Goal: Task Accomplishment & Management: Manage account settings

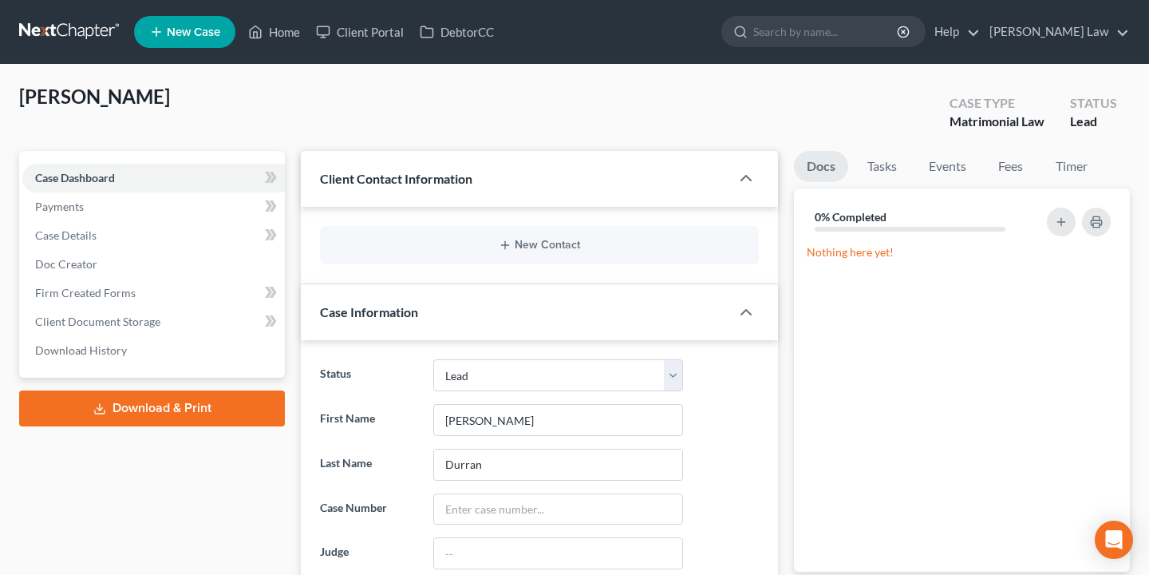
select select "10"
select select "0"
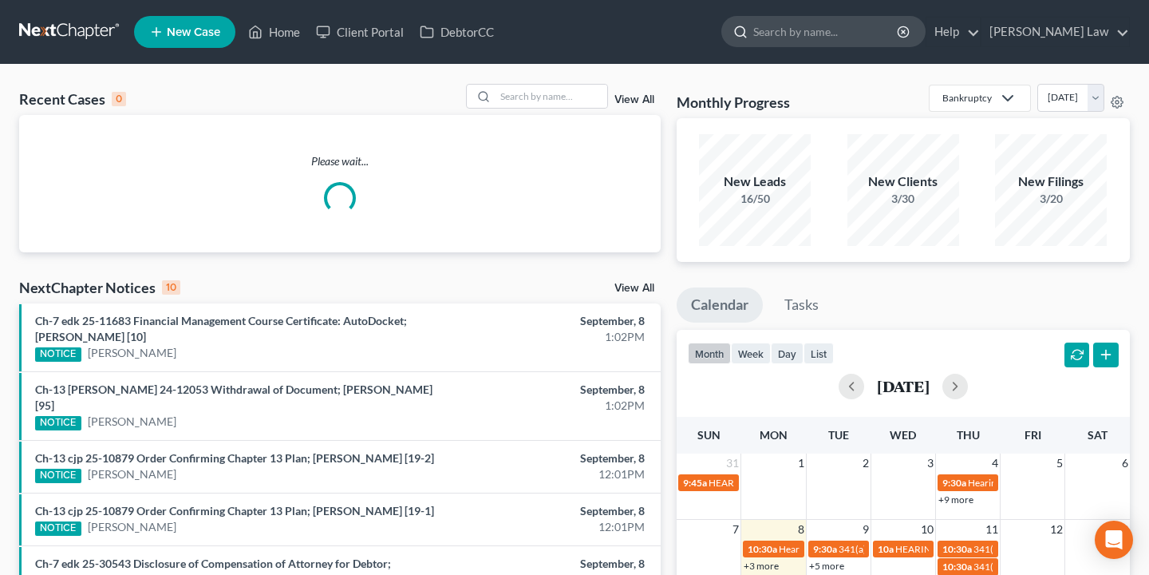
click at [876, 37] on input "search" at bounding box center [826, 32] width 146 height 30
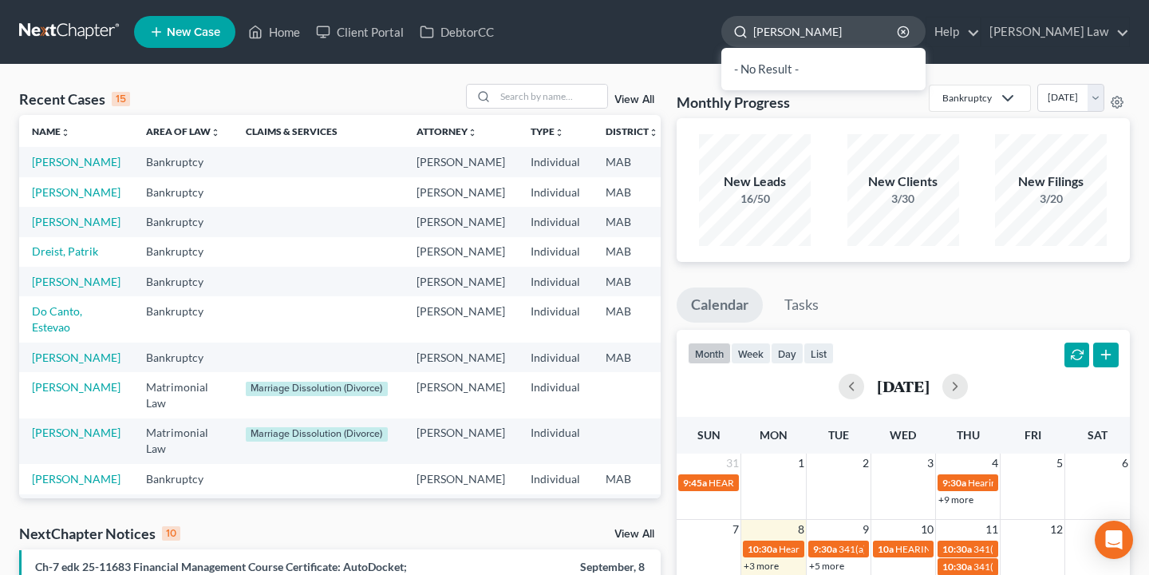
type input "[PERSON_NAME]"
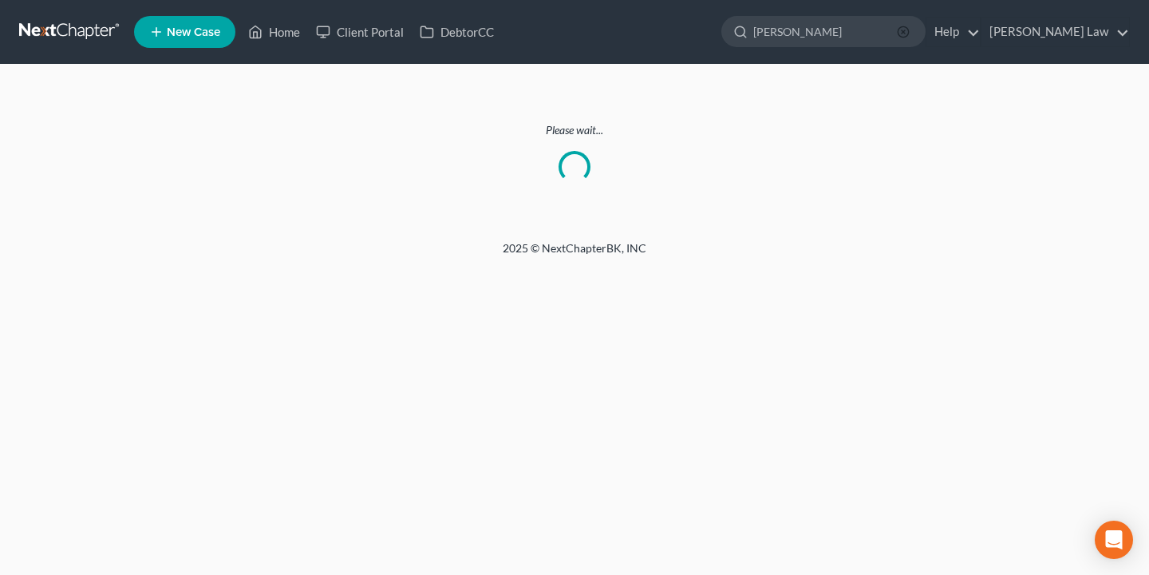
click at [910, 30] on icon "button" at bounding box center [903, 32] width 13 height 13
click at [899, 34] on input "search" at bounding box center [826, 32] width 146 height 30
type input "norris"
click at [910, 31] on icon "button" at bounding box center [903, 32] width 13 height 13
click at [899, 30] on input "search" at bounding box center [826, 32] width 146 height 30
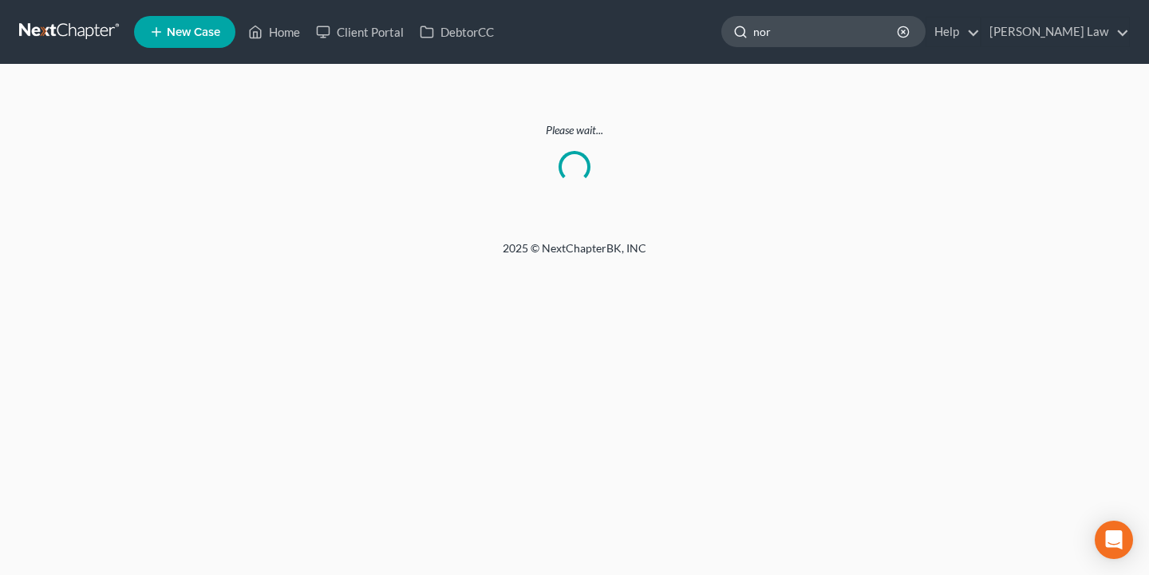
type input "nor"
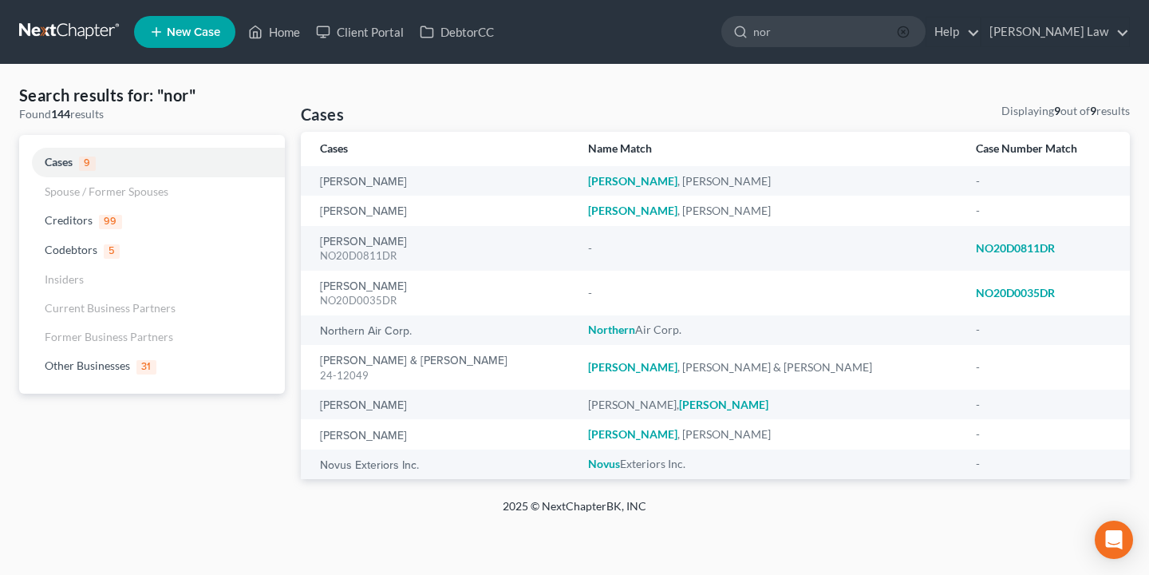
click at [910, 30] on icon "button" at bounding box center [903, 32] width 13 height 13
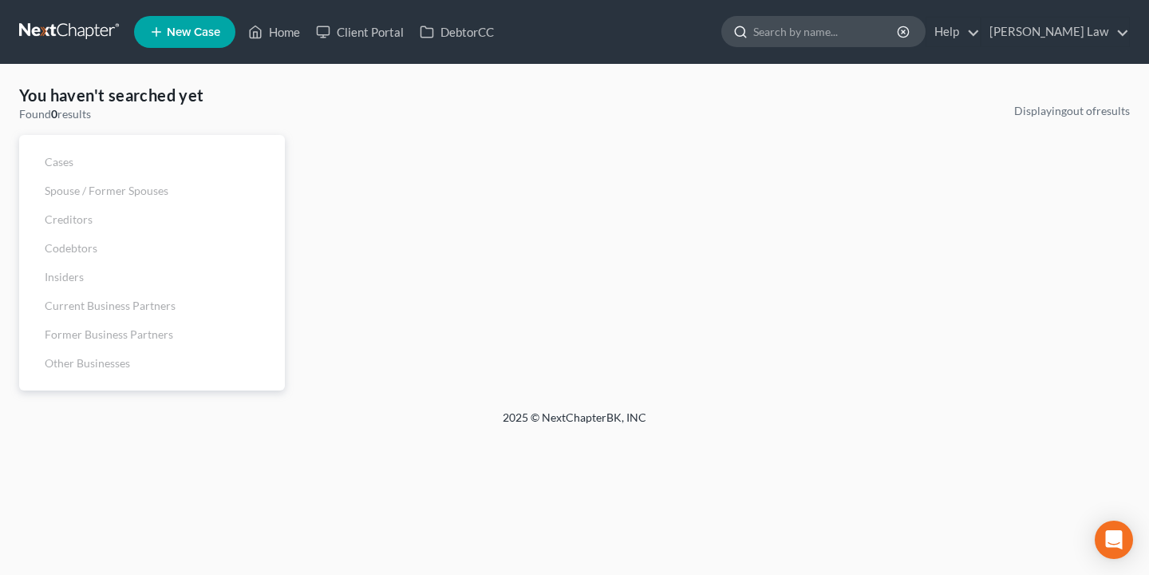
click at [899, 19] on input "search" at bounding box center [826, 32] width 146 height 30
type input "russ"
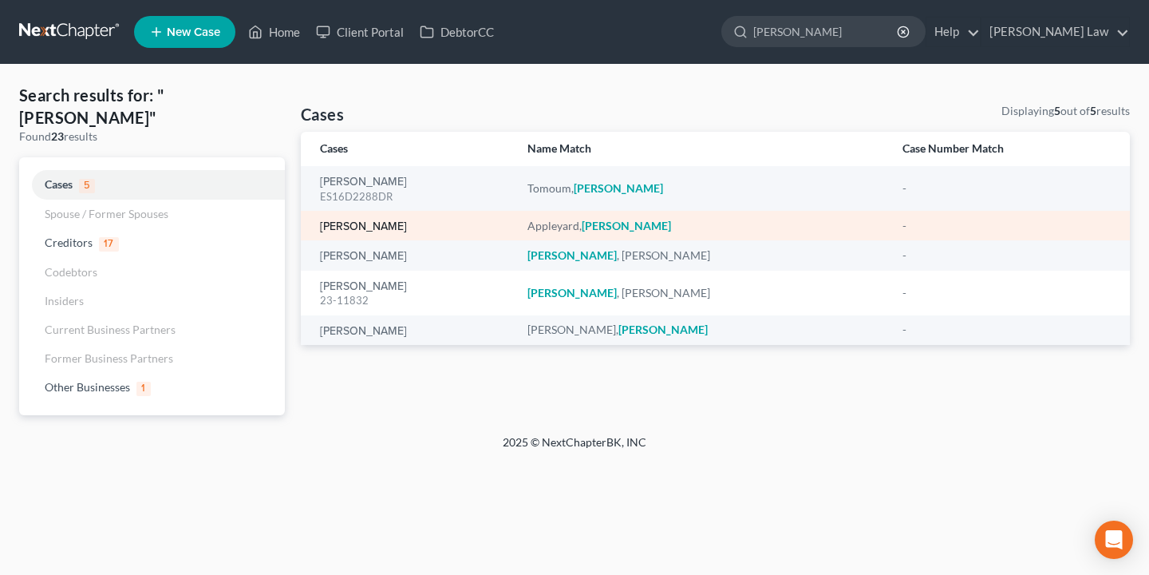
click at [385, 228] on link "Appleyard, Russel" at bounding box center [363, 226] width 87 height 11
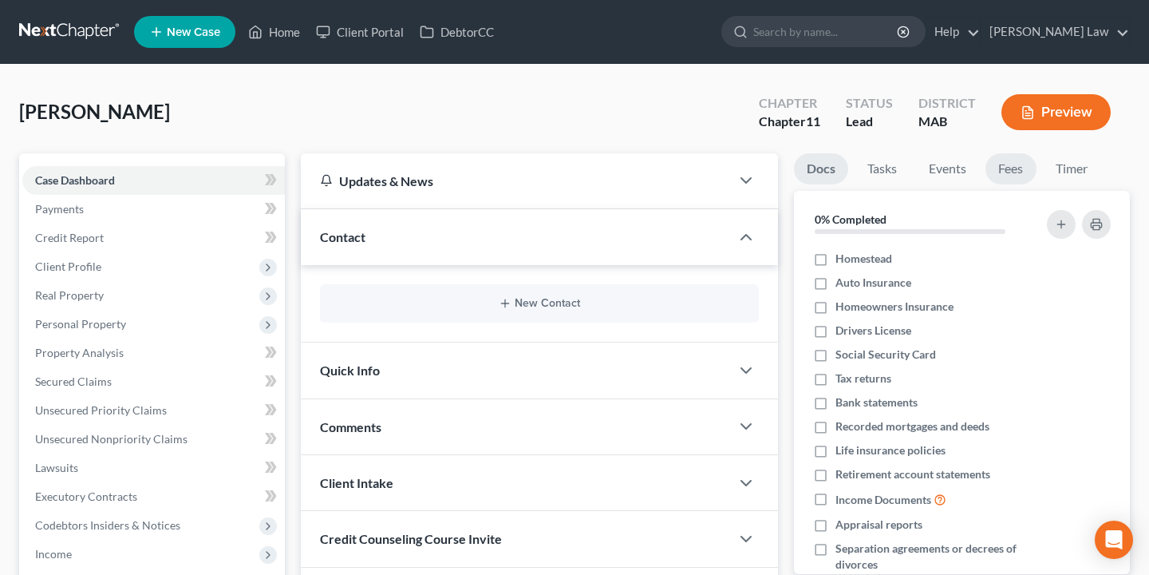
click at [1012, 159] on link "Fees" at bounding box center [1011, 168] width 51 height 31
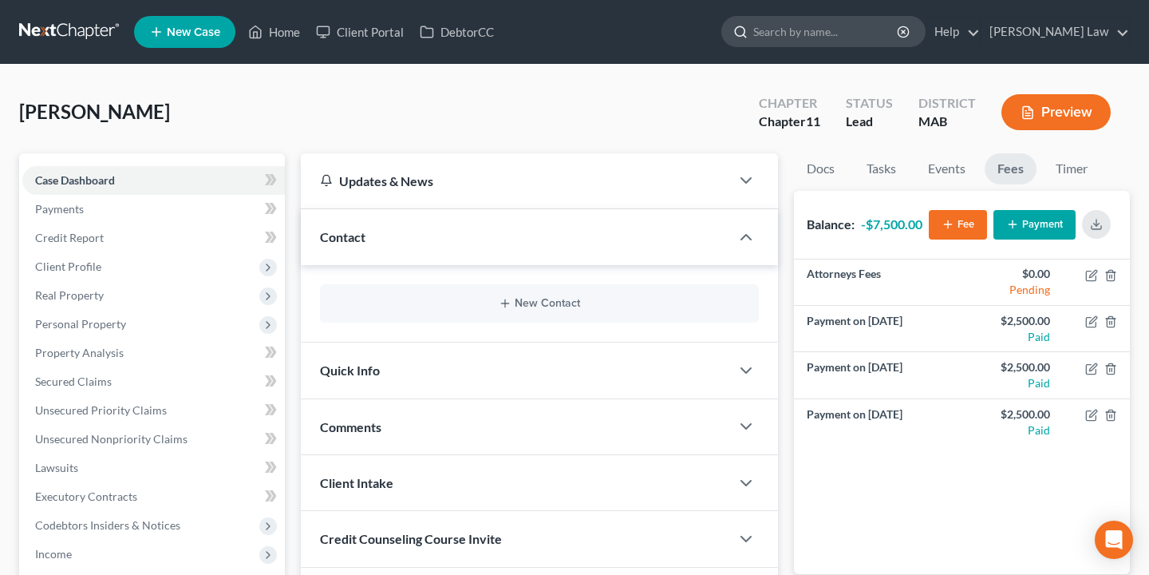
click at [899, 40] on input "search" at bounding box center [826, 32] width 146 height 30
type input "valen"
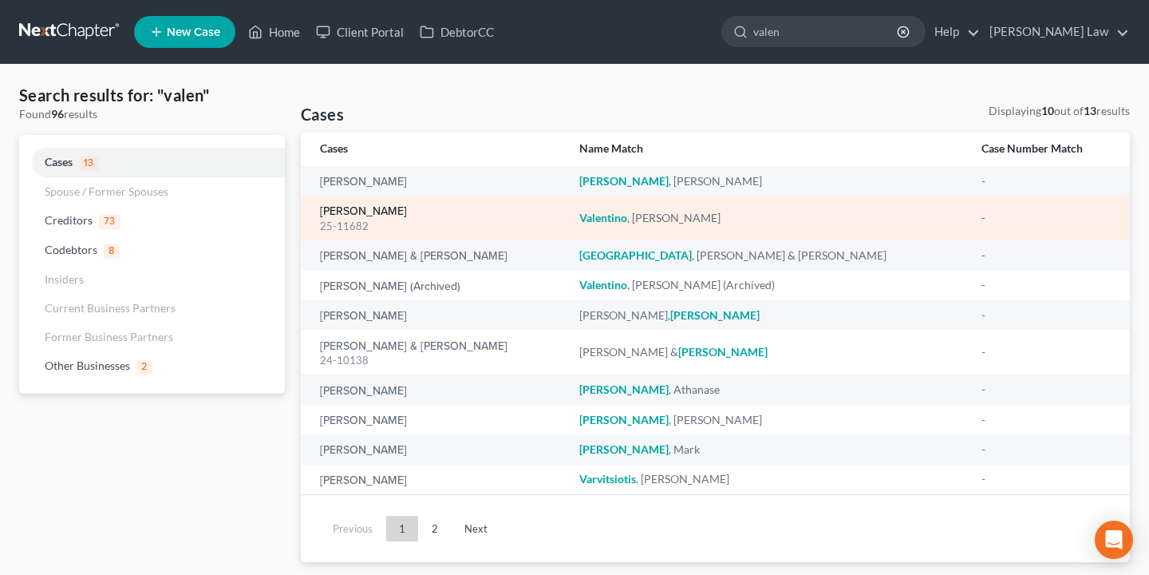
click at [387, 209] on link "Valentino, Christopher" at bounding box center [363, 211] width 87 height 11
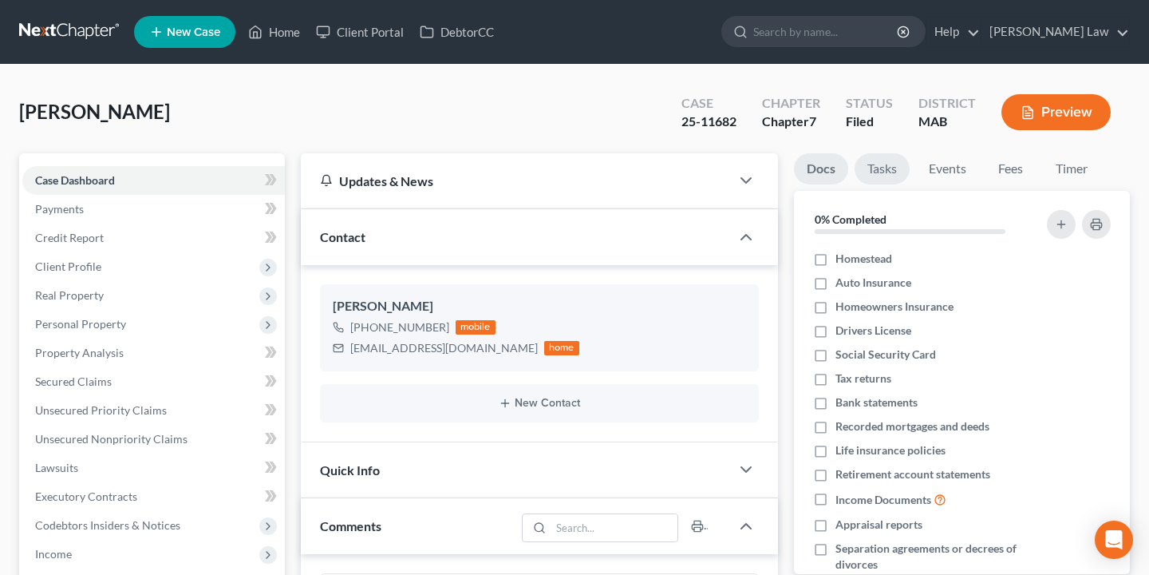
scroll to position [45, 0]
click at [1013, 171] on link "Fees" at bounding box center [1011, 168] width 51 height 31
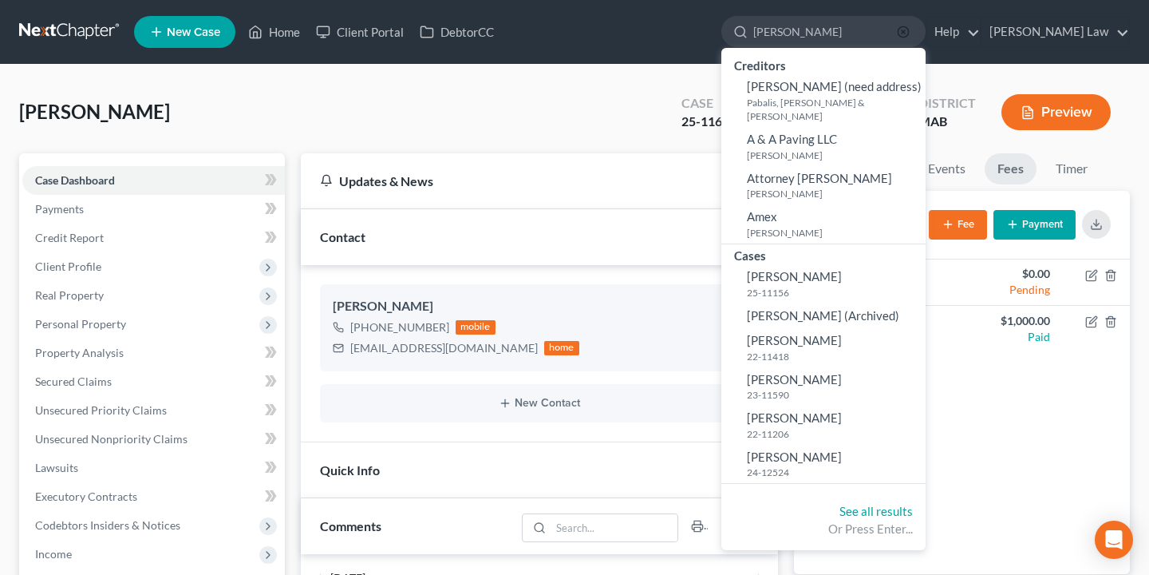
type input "Patrick dr"
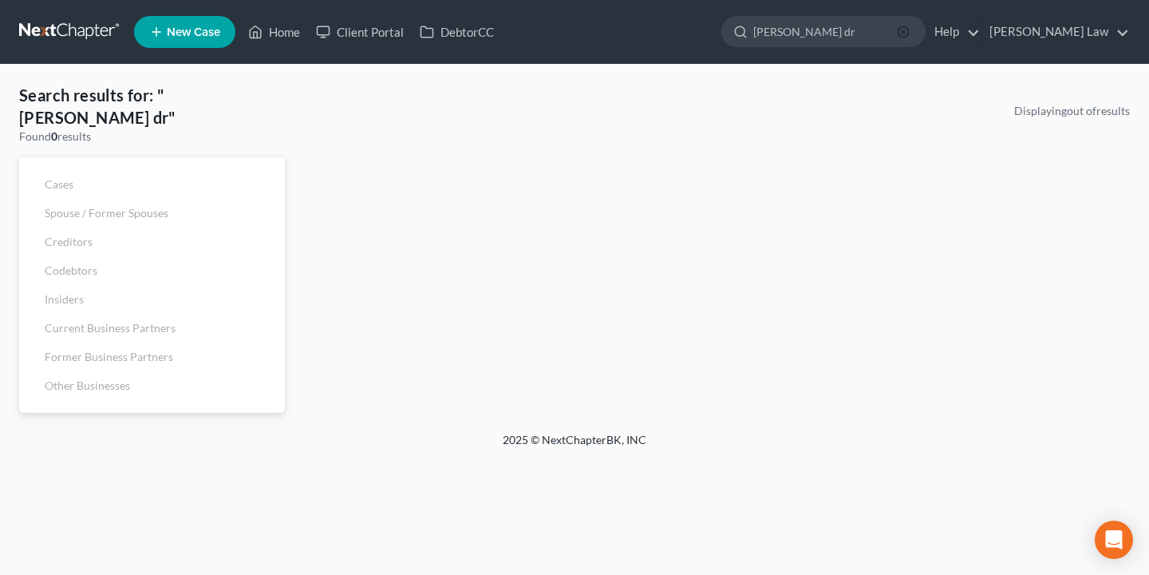
click at [910, 38] on icon "button" at bounding box center [903, 32] width 13 height 13
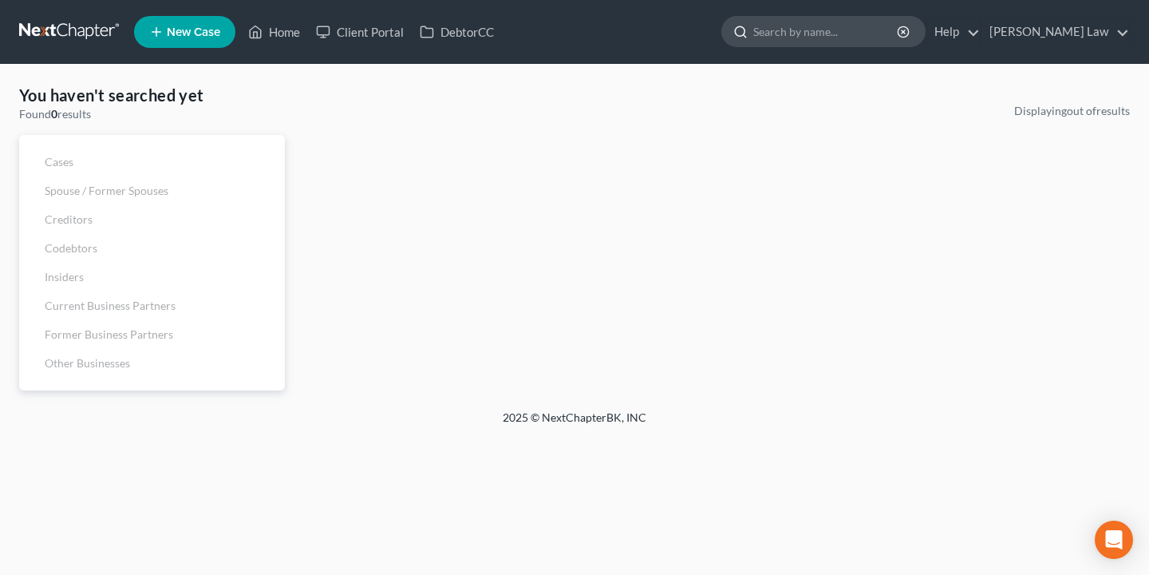
click at [899, 30] on input "search" at bounding box center [826, 32] width 146 height 30
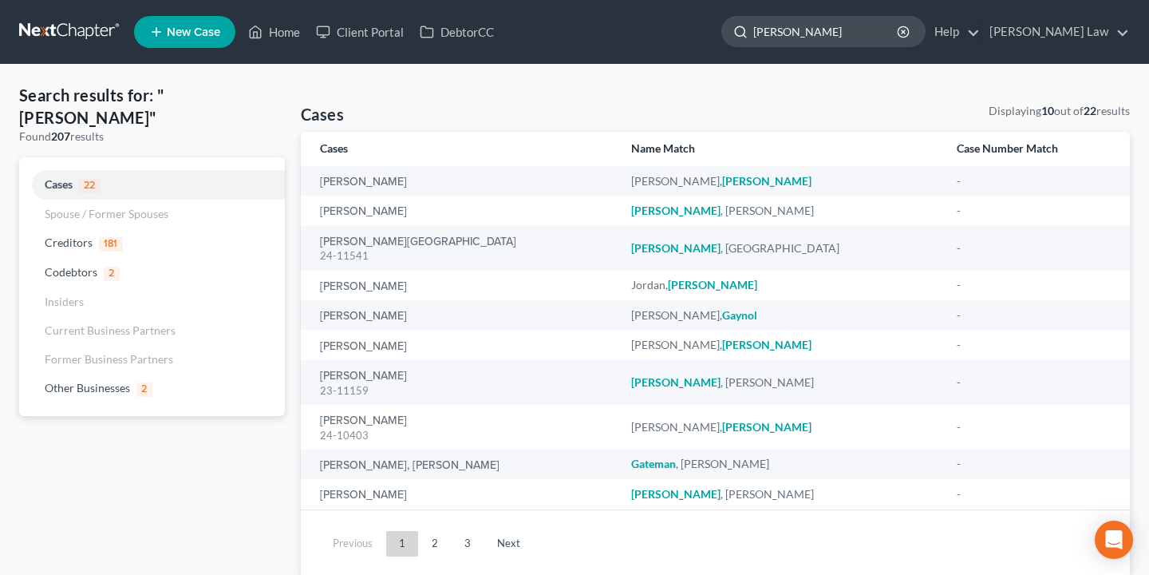
type input "gabriela"
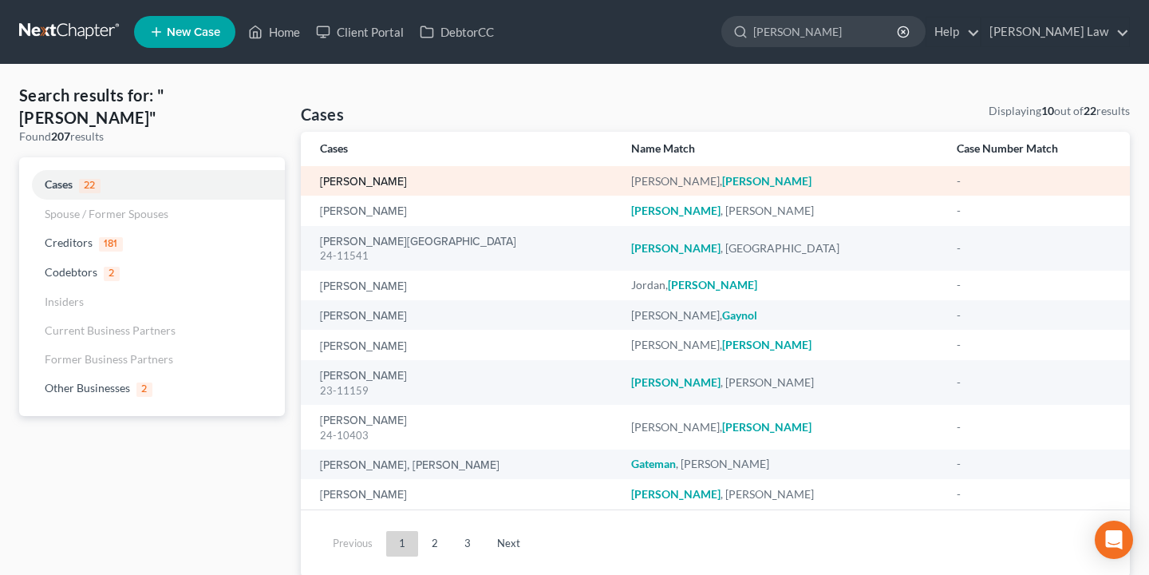
drag, startPoint x: 908, startPoint y: 30, endPoint x: 372, endPoint y: 184, distance: 558.0
click at [372, 184] on link "Roias, Gabriela" at bounding box center [363, 181] width 87 height 11
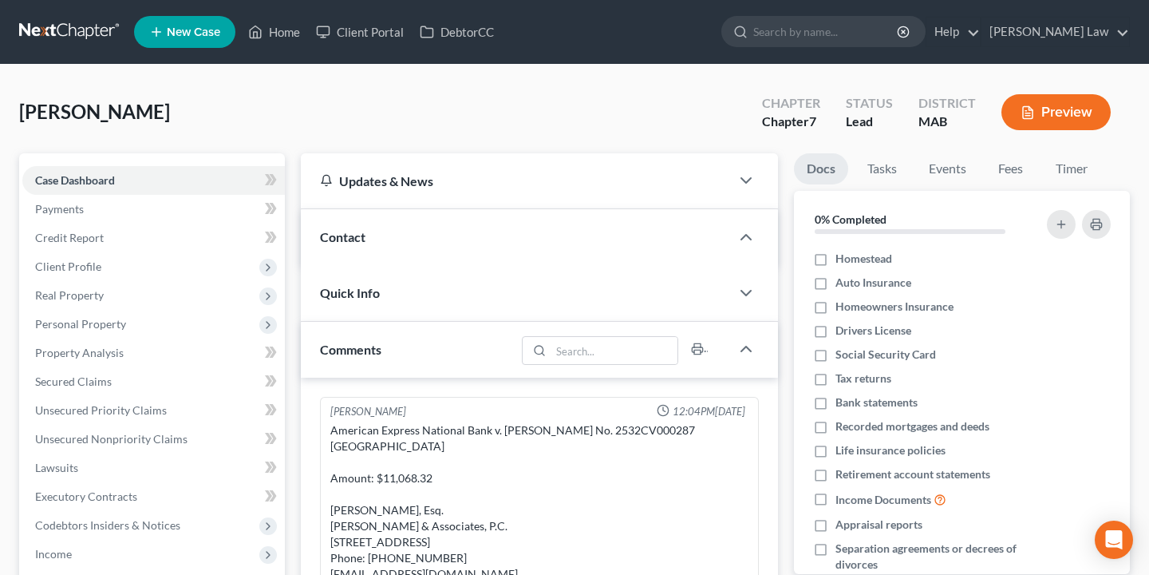
click at [364, 183] on div "Updates & News" at bounding box center [515, 180] width 391 height 17
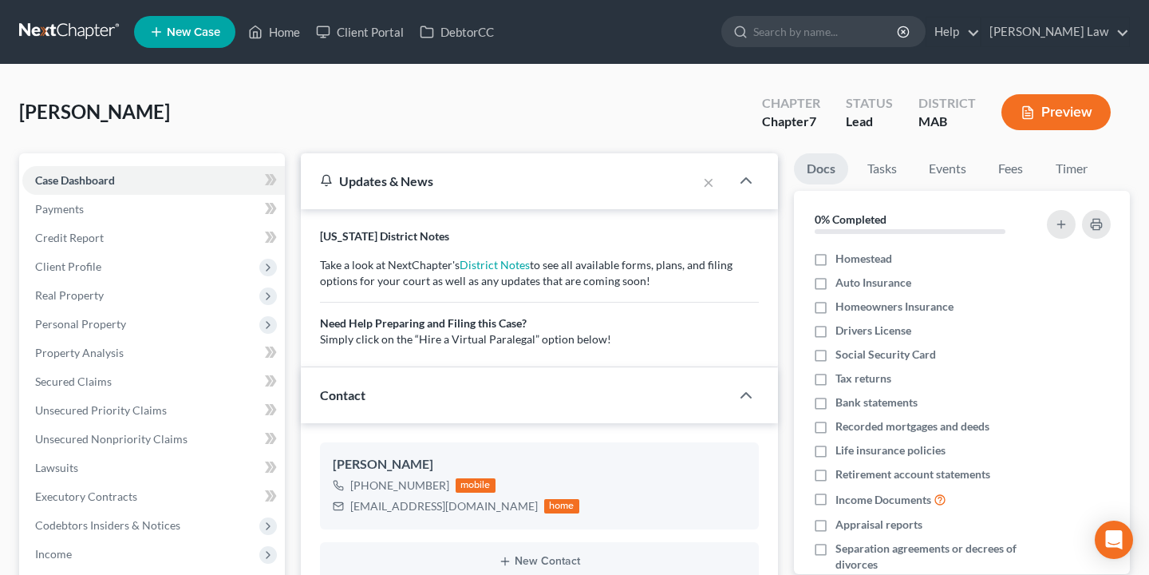
scroll to position [134, 0]
click at [1010, 175] on link "Fees" at bounding box center [1011, 168] width 51 height 31
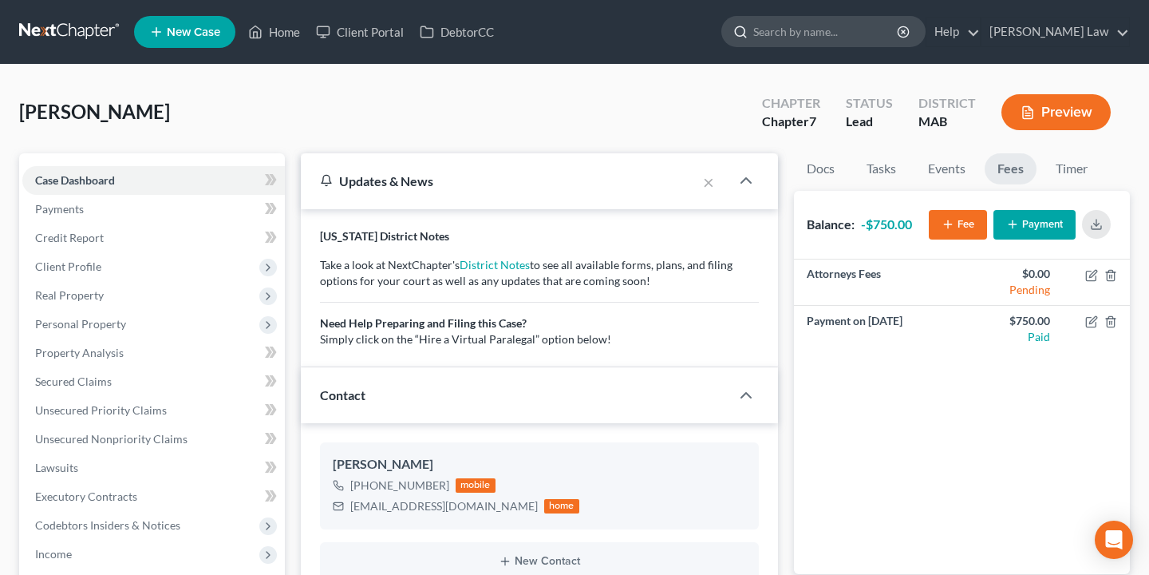
click at [899, 37] on input "search" at bounding box center [826, 32] width 146 height 30
type input "sherri"
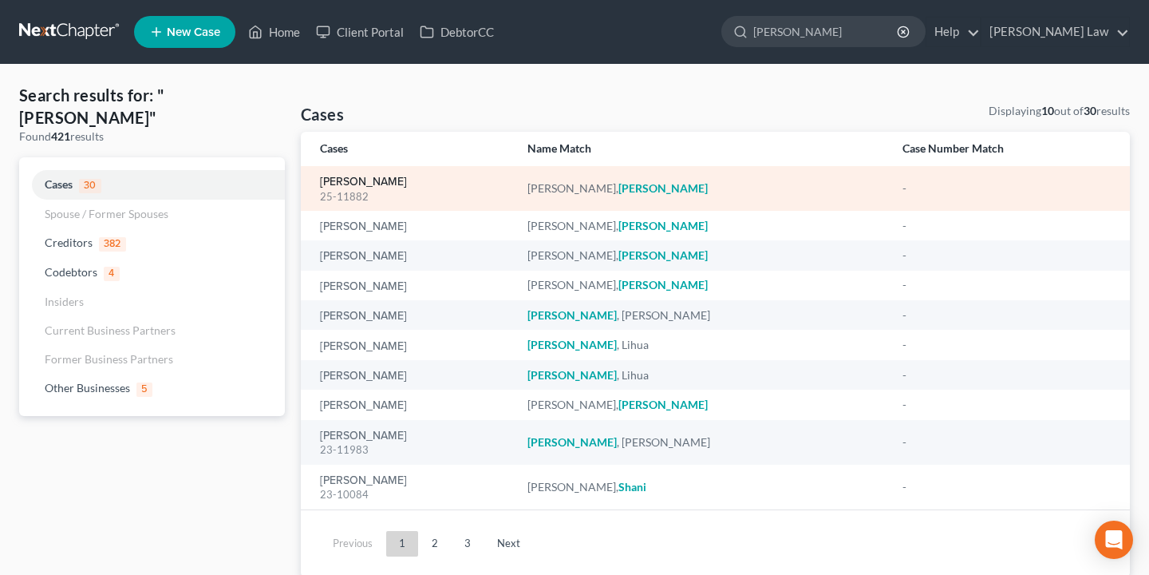
click at [374, 180] on link "[PERSON_NAME]" at bounding box center [363, 181] width 87 height 11
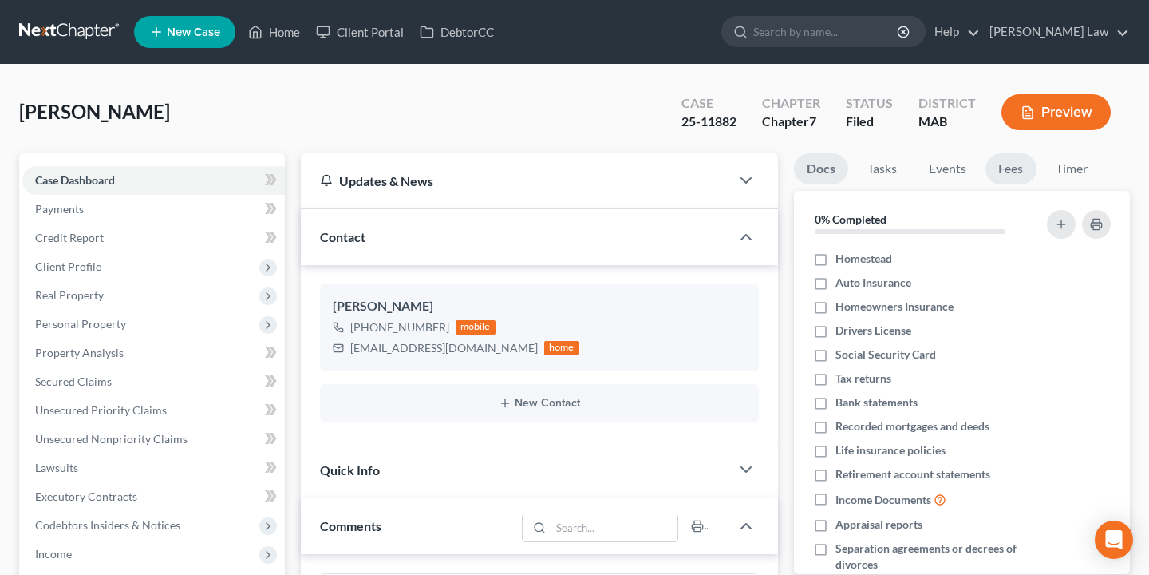
click at [1009, 182] on link "Fees" at bounding box center [1011, 168] width 51 height 31
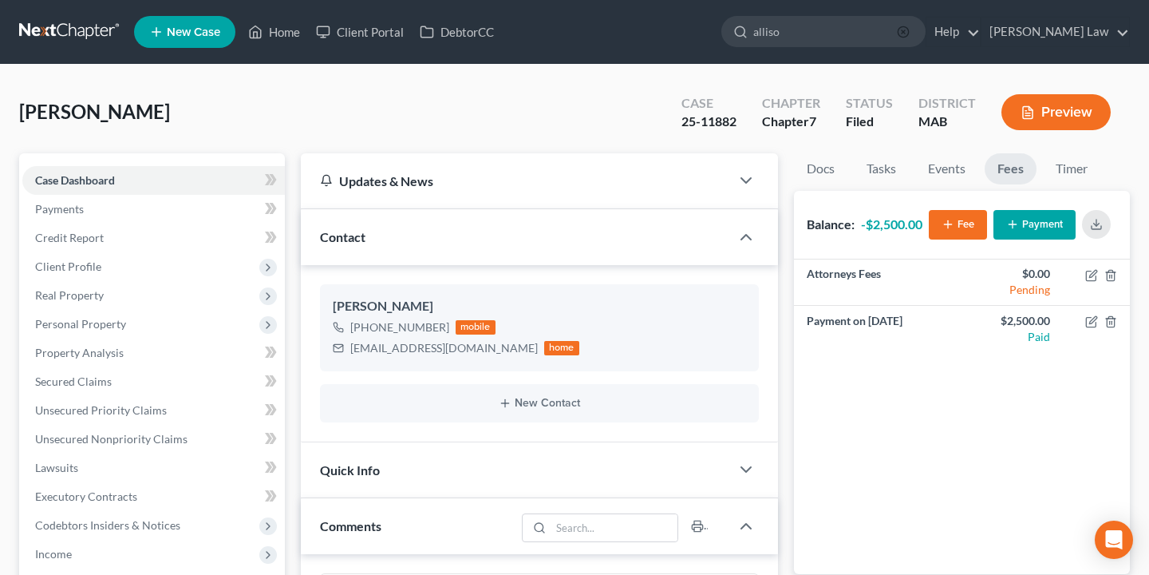
type input "allison"
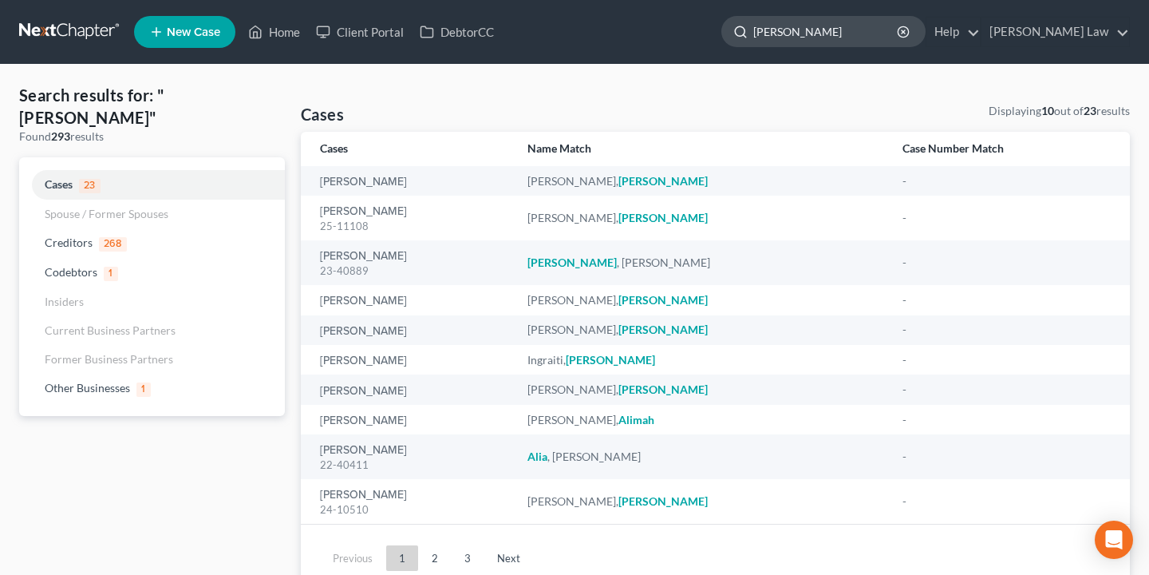
click at [848, 40] on input "allison" at bounding box center [826, 32] width 146 height 30
type input "Allison sey"
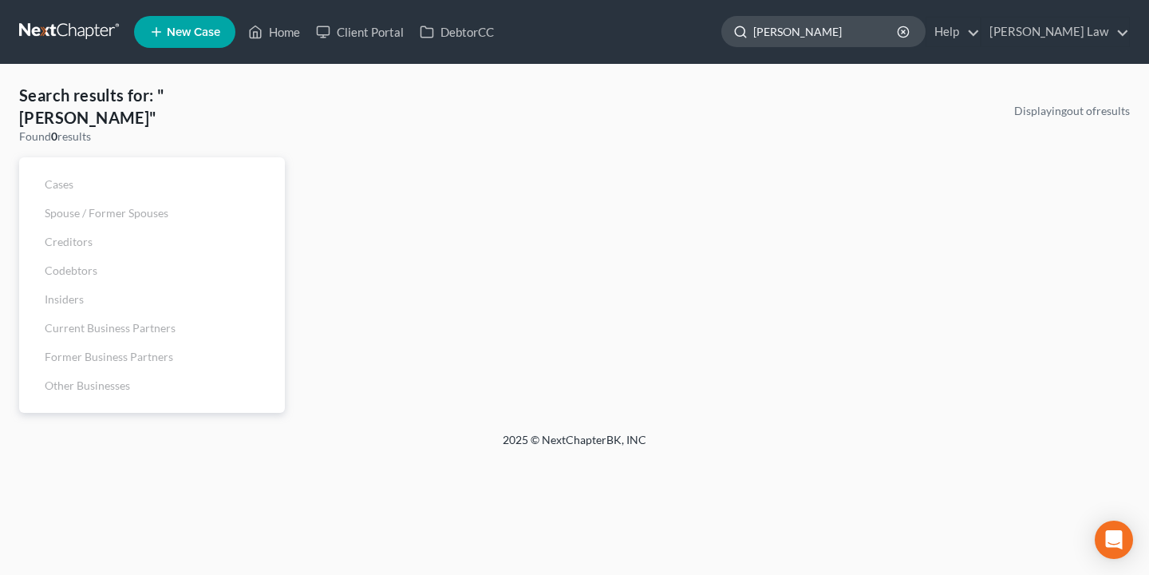
click at [926, 38] on div "Allison sey" at bounding box center [823, 31] width 204 height 31
click at [910, 29] on icon "button" at bounding box center [903, 32] width 13 height 13
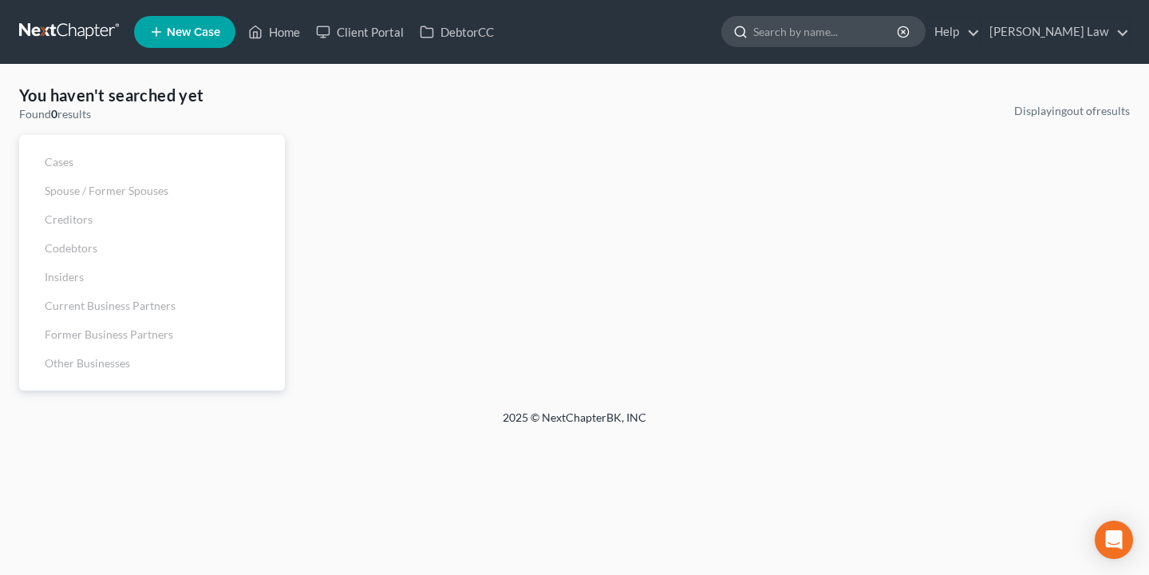
click at [894, 39] on input "search" at bounding box center [826, 32] width 146 height 30
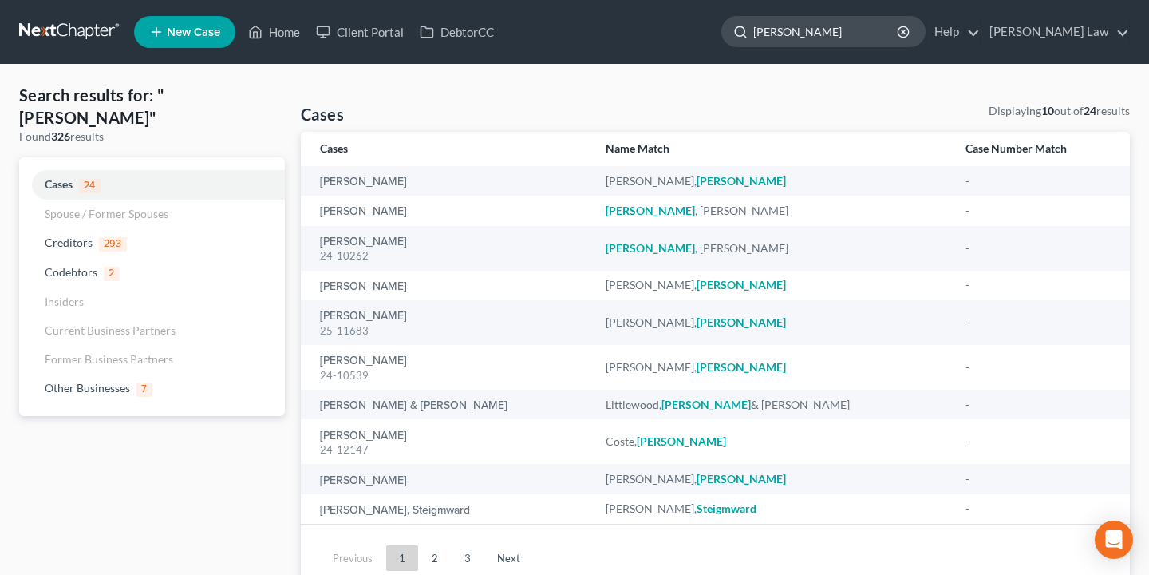
type input "Steve"
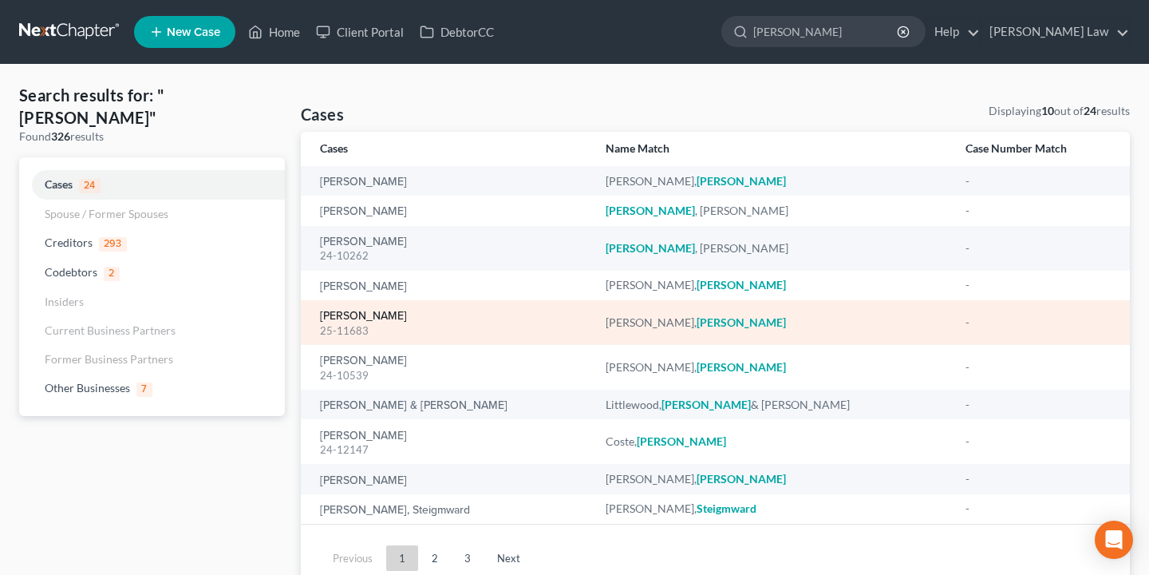
drag, startPoint x: 803, startPoint y: 46, endPoint x: 377, endPoint y: 311, distance: 501.2
click at [377, 311] on link "[PERSON_NAME]" at bounding box center [363, 315] width 87 height 11
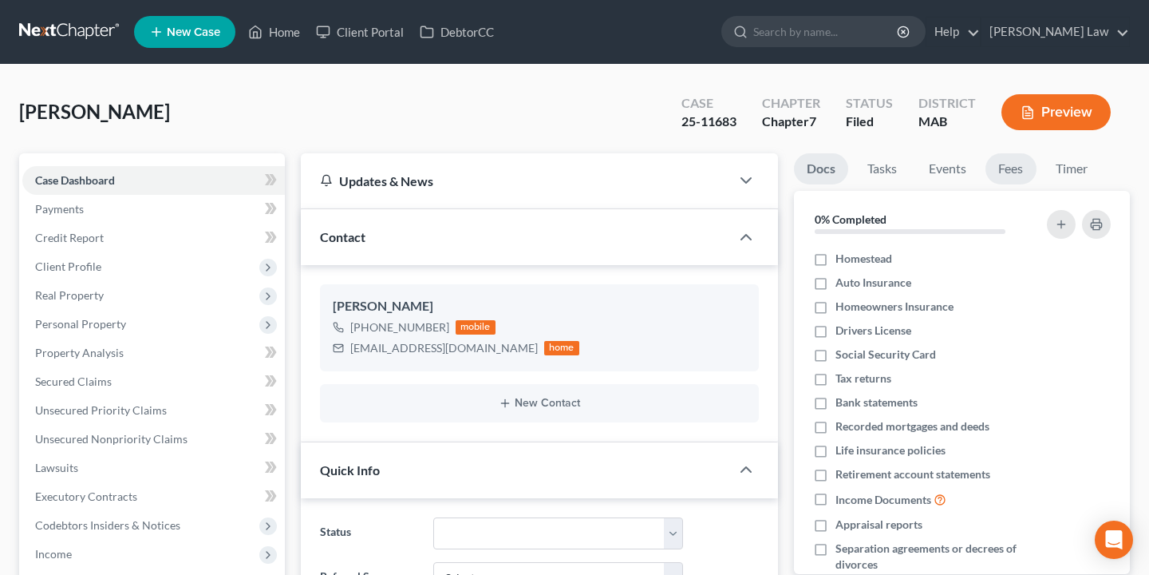
click at [1012, 178] on link "Fees" at bounding box center [1011, 168] width 51 height 31
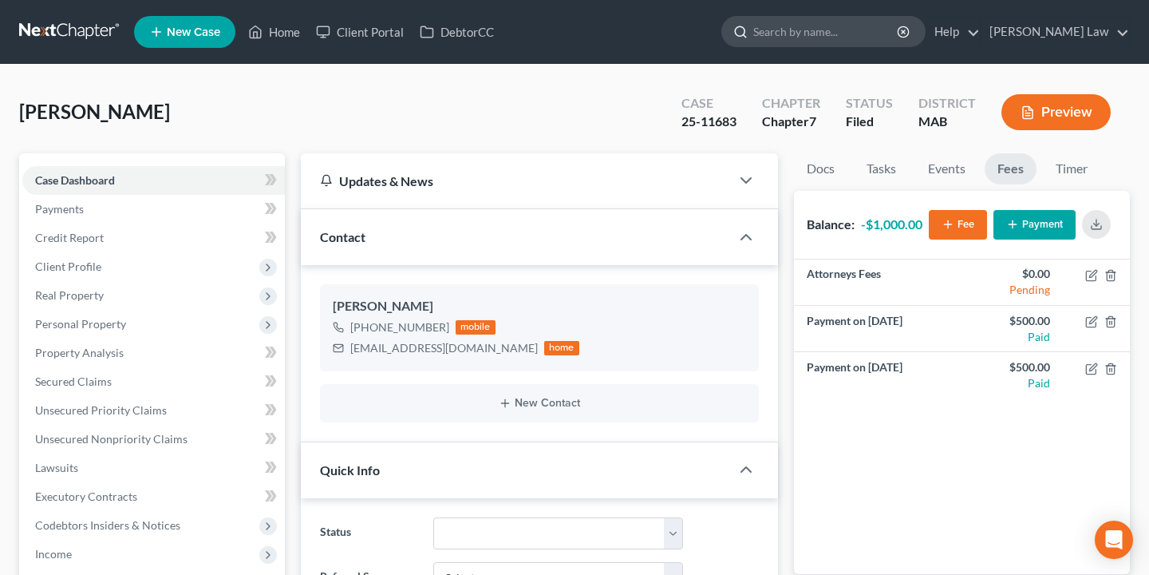
click at [886, 29] on input "search" at bounding box center [826, 32] width 146 height 30
type input "robert"
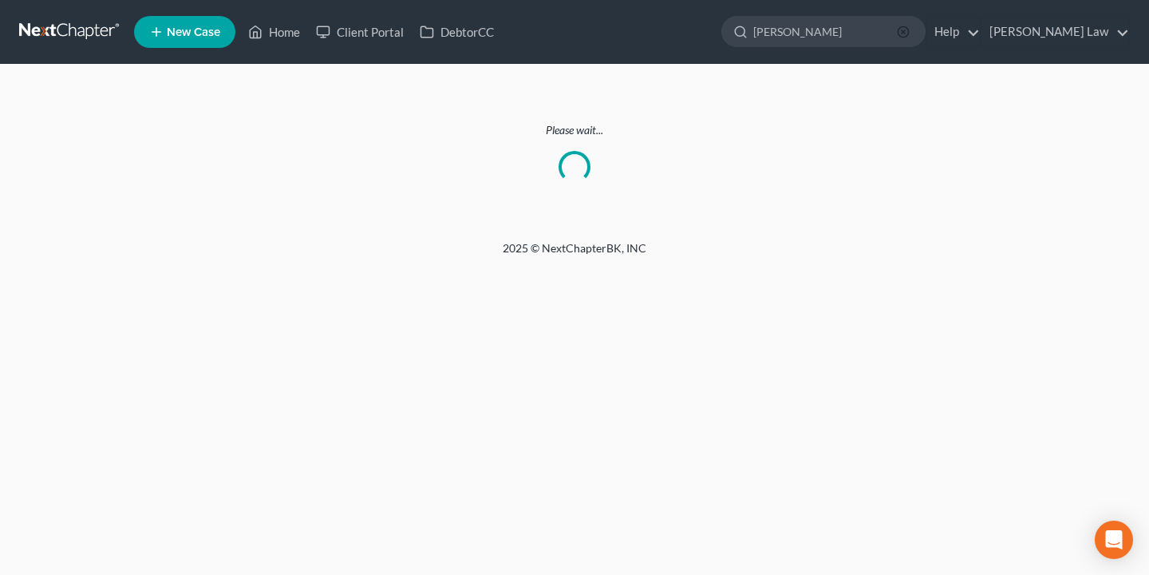
click at [910, 32] on icon "button" at bounding box center [903, 32] width 13 height 13
click at [899, 32] on input "search" at bounding box center [826, 32] width 146 height 30
type input "laz"
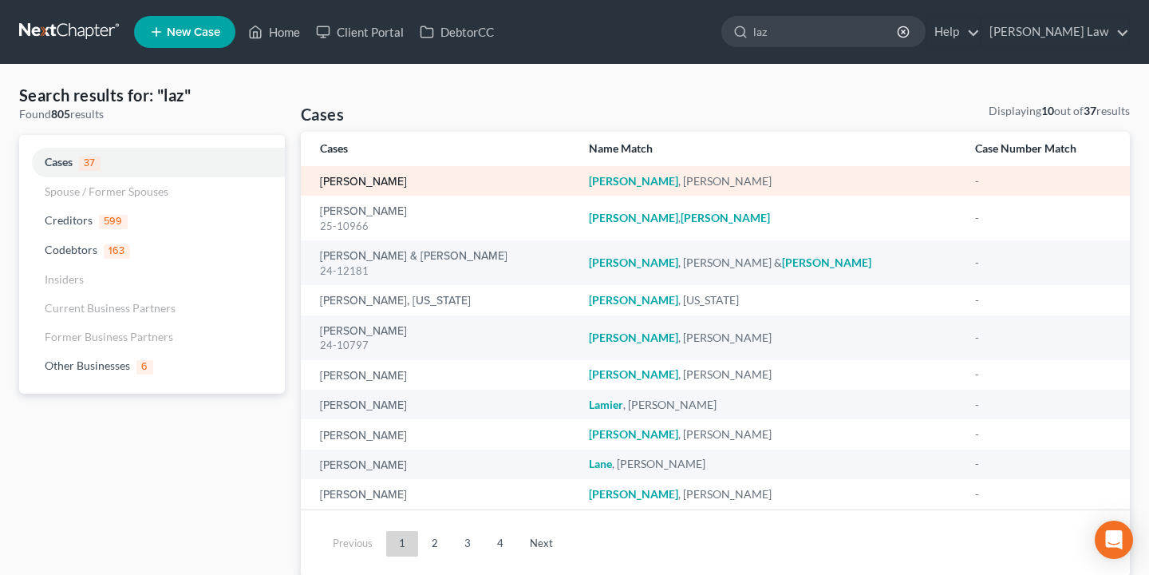
click at [378, 180] on link "[PERSON_NAME]" at bounding box center [363, 181] width 87 height 11
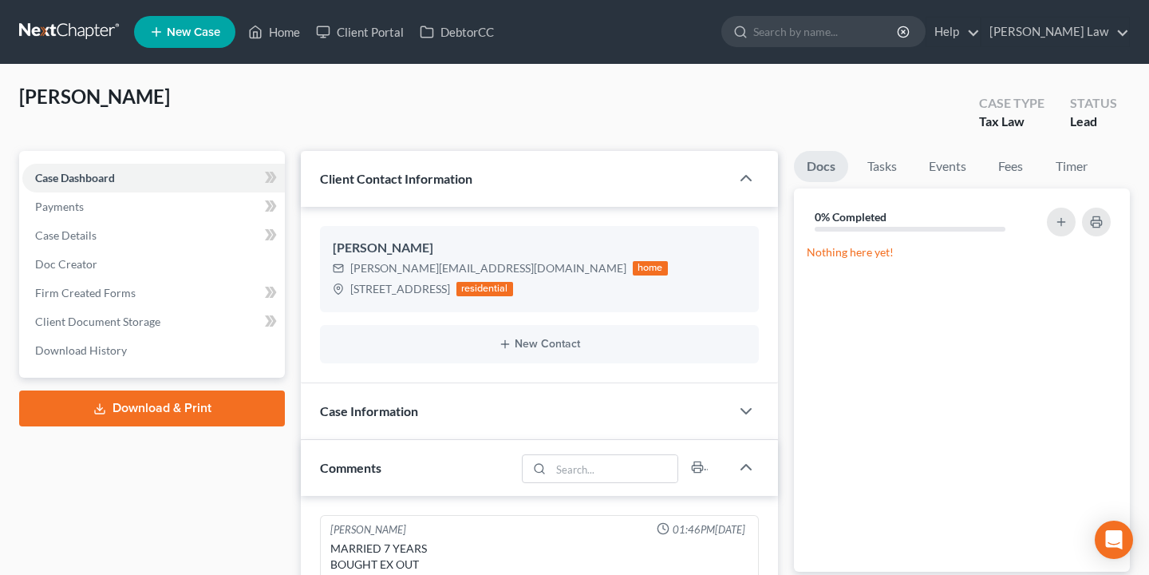
scroll to position [268, 0]
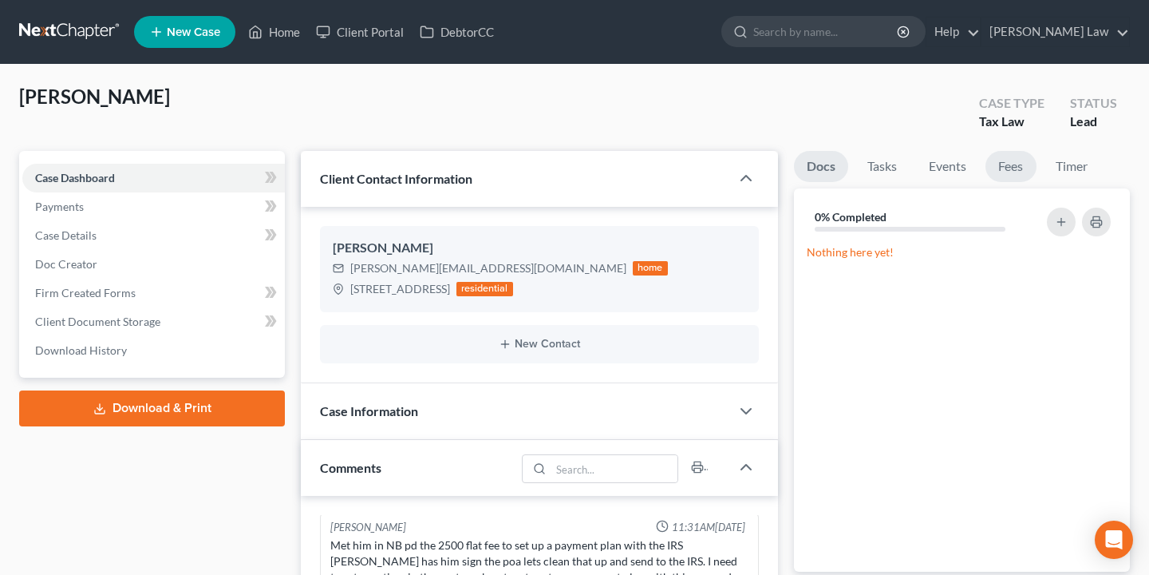
click at [1003, 161] on link "Fees" at bounding box center [1011, 166] width 51 height 31
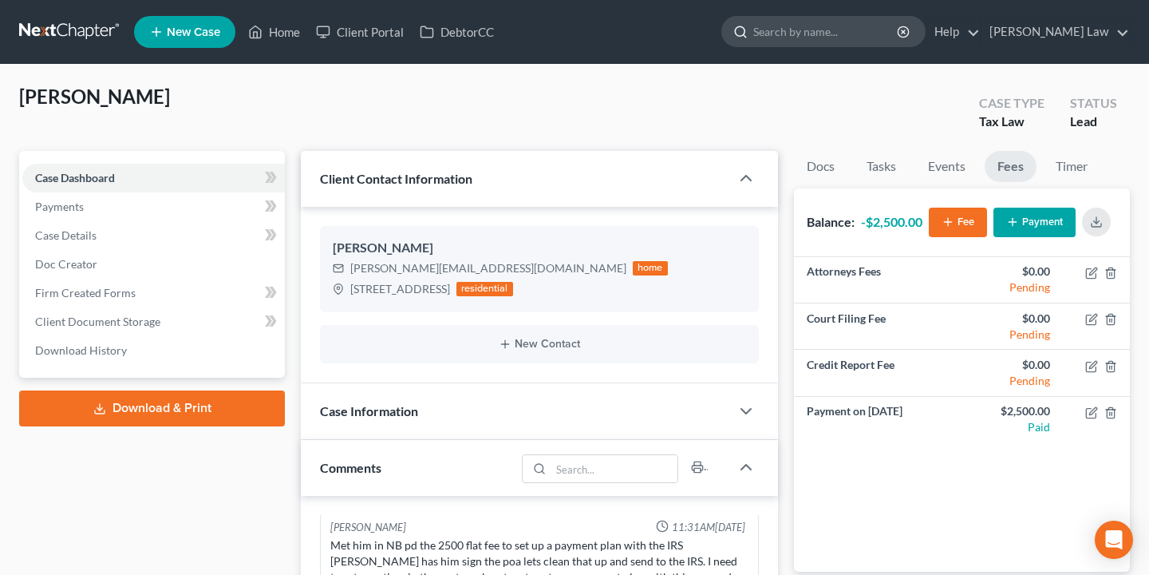
click at [893, 34] on input "search" at bounding box center [826, 32] width 146 height 30
type input "don"
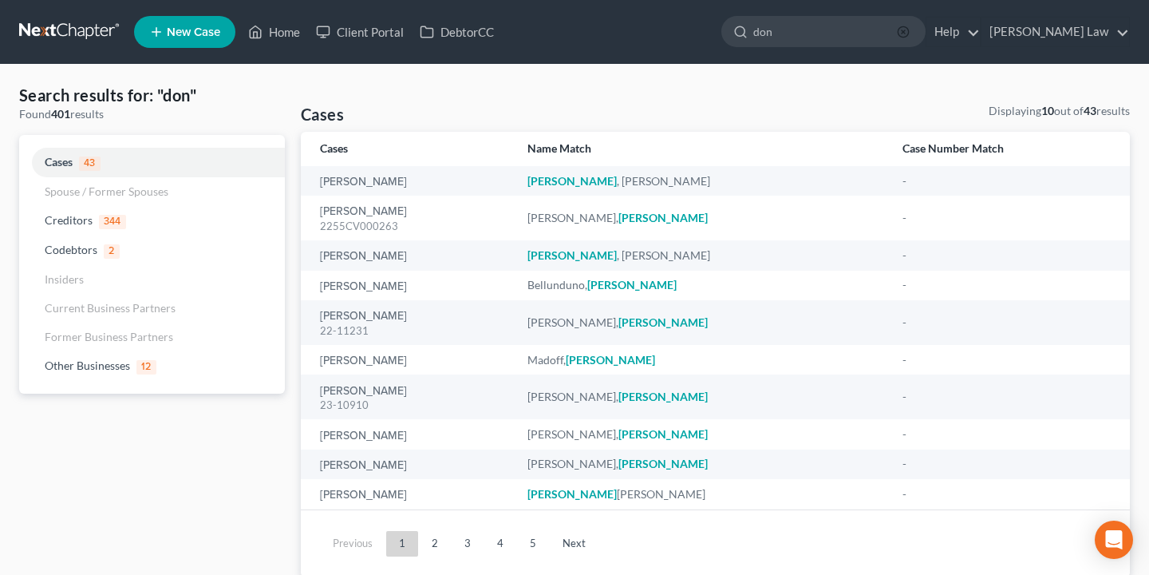
click at [910, 30] on icon "button" at bounding box center [903, 32] width 13 height 13
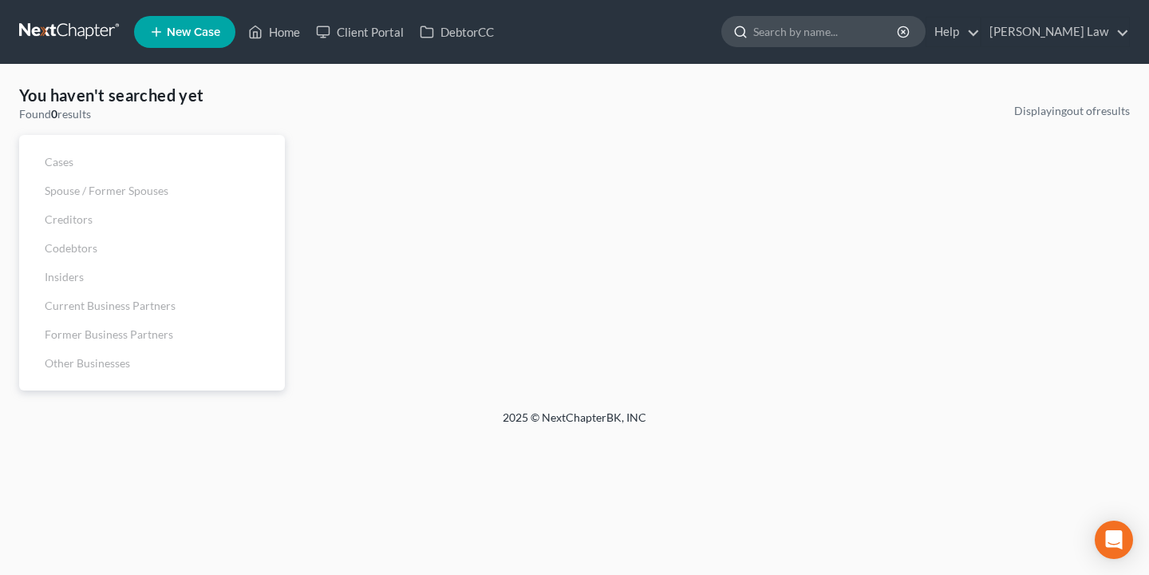
click at [899, 38] on input "search" at bounding box center [826, 32] width 146 height 30
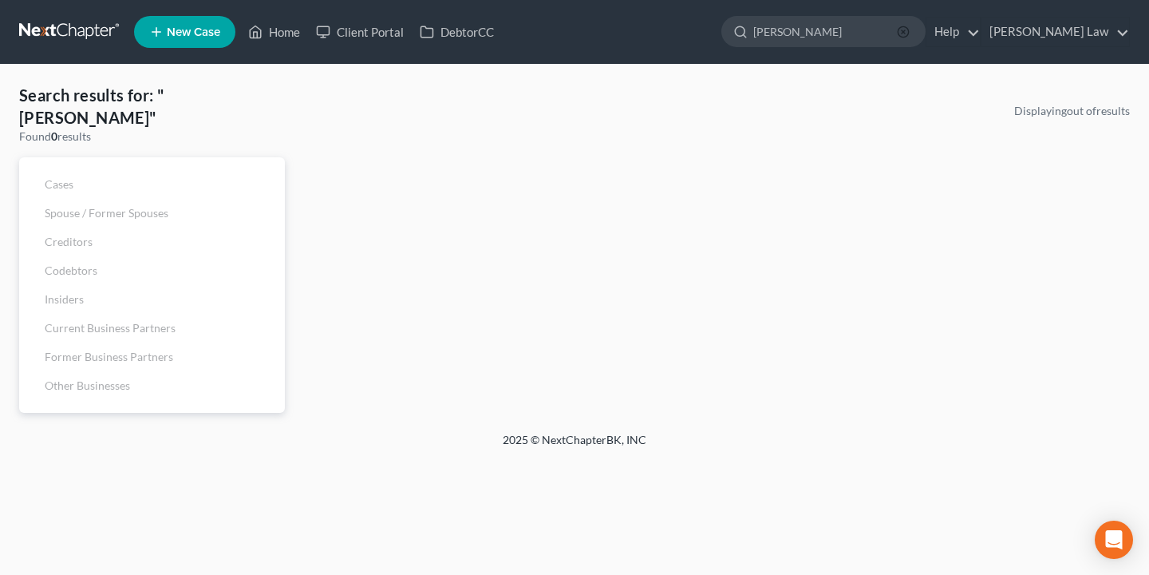
type input "Sean don"
click at [910, 31] on icon "button" at bounding box center [903, 32] width 13 height 13
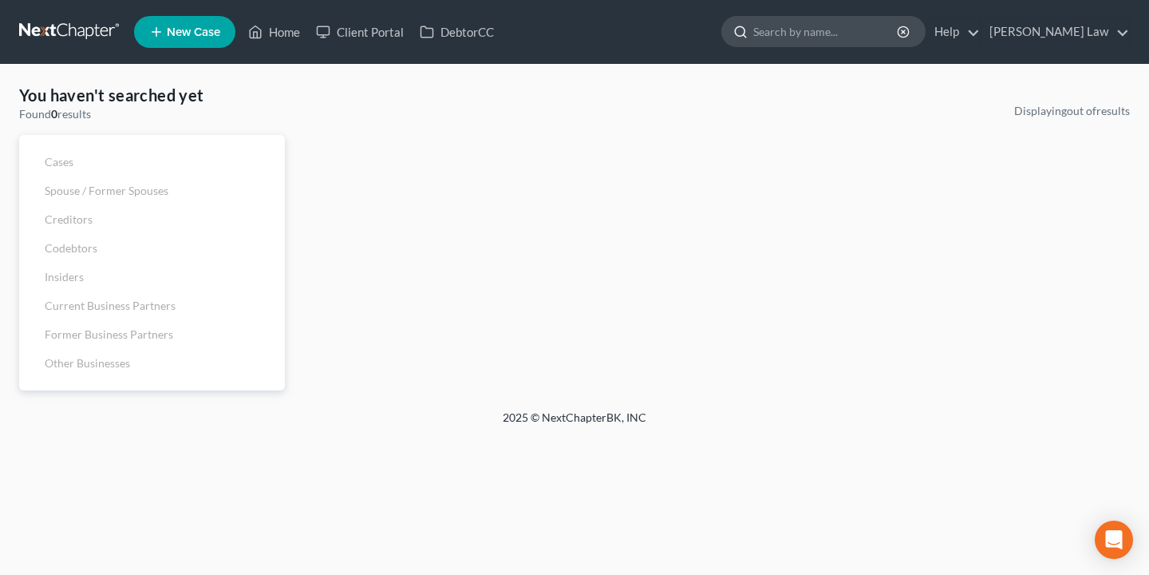
click at [896, 38] on input "search" at bounding box center [826, 32] width 146 height 30
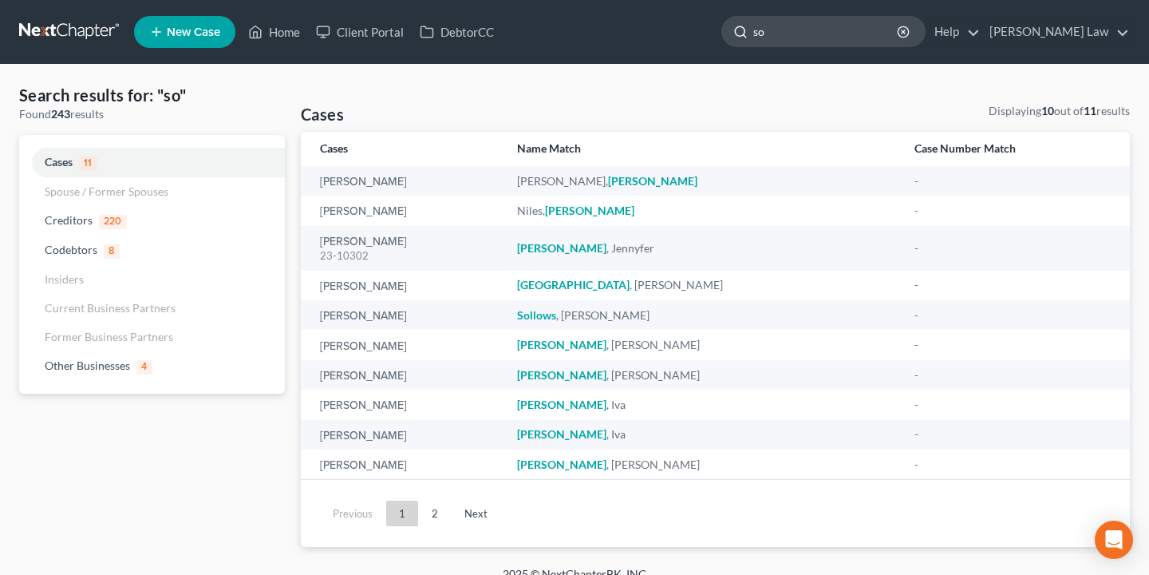
type input "s"
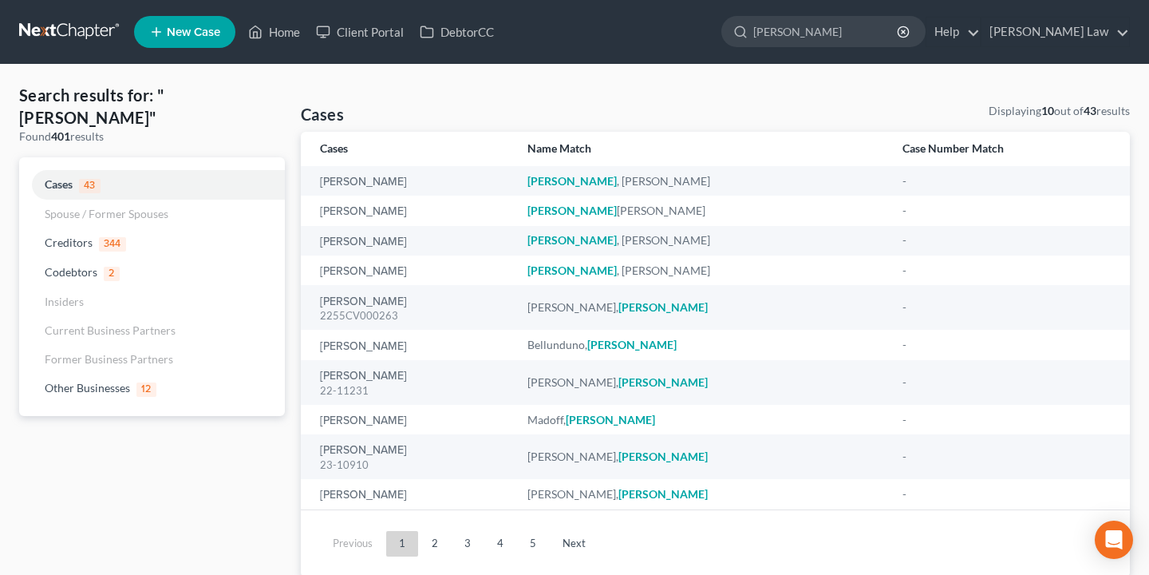
type input "Donovan"
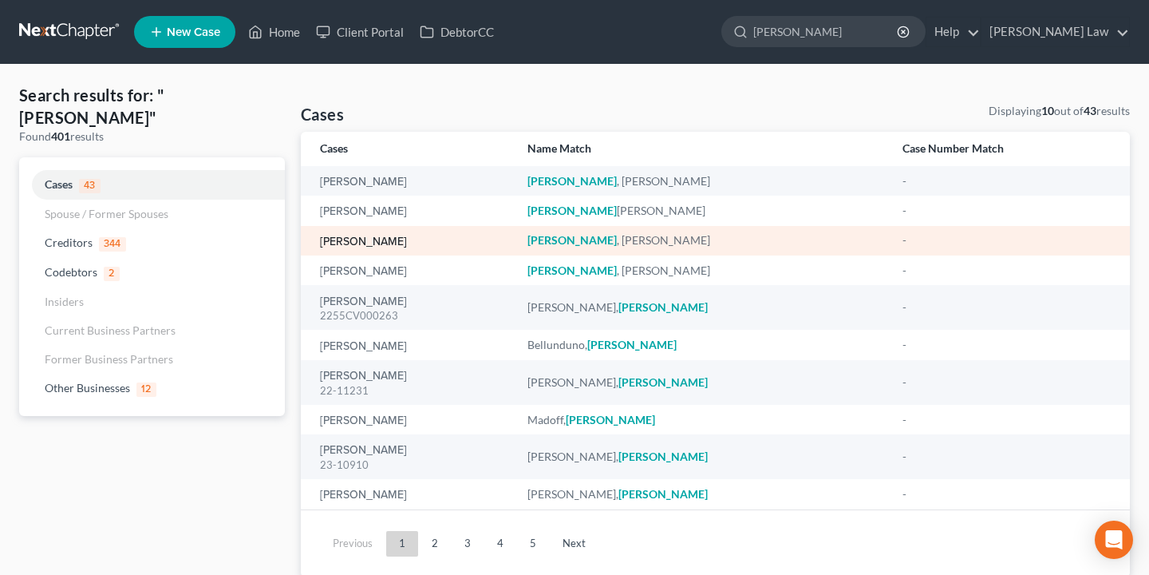
drag, startPoint x: 839, startPoint y: 60, endPoint x: 377, endPoint y: 243, distance: 496.9
click at [377, 243] on link "[PERSON_NAME]" at bounding box center [363, 241] width 87 height 11
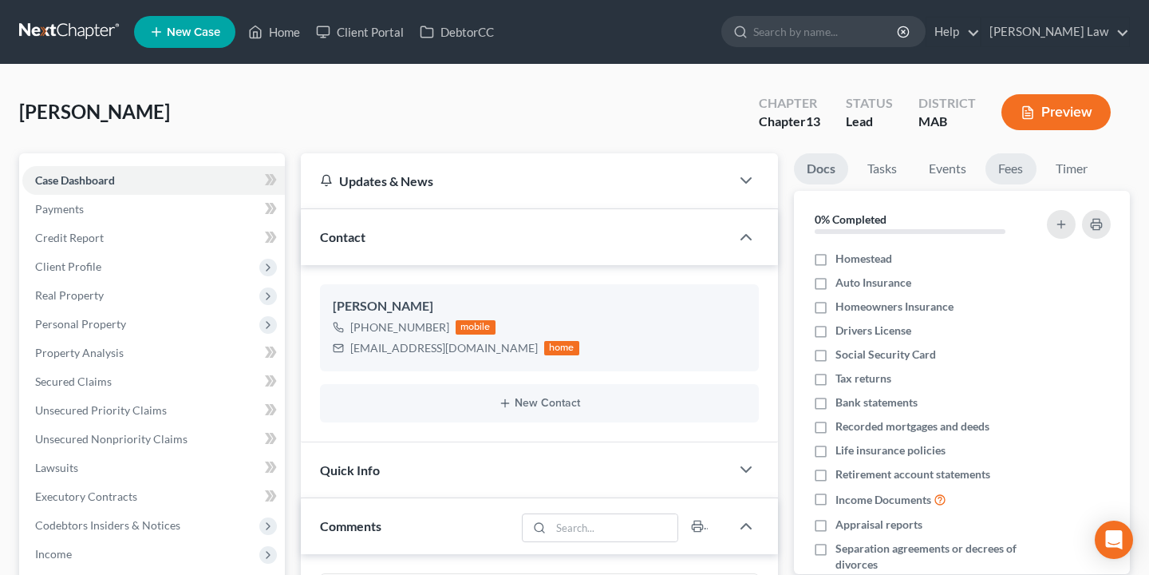
scroll to position [294, 0]
click at [1002, 176] on link "Fees" at bounding box center [1011, 168] width 51 height 31
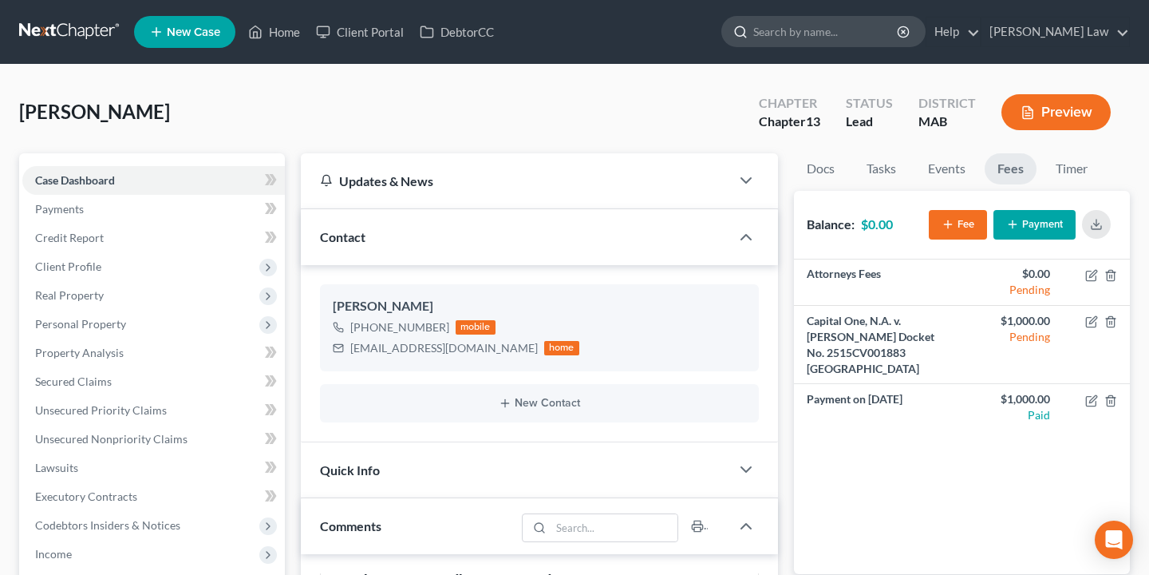
click at [899, 23] on input "search" at bounding box center [826, 32] width 146 height 30
type input "Casey c"
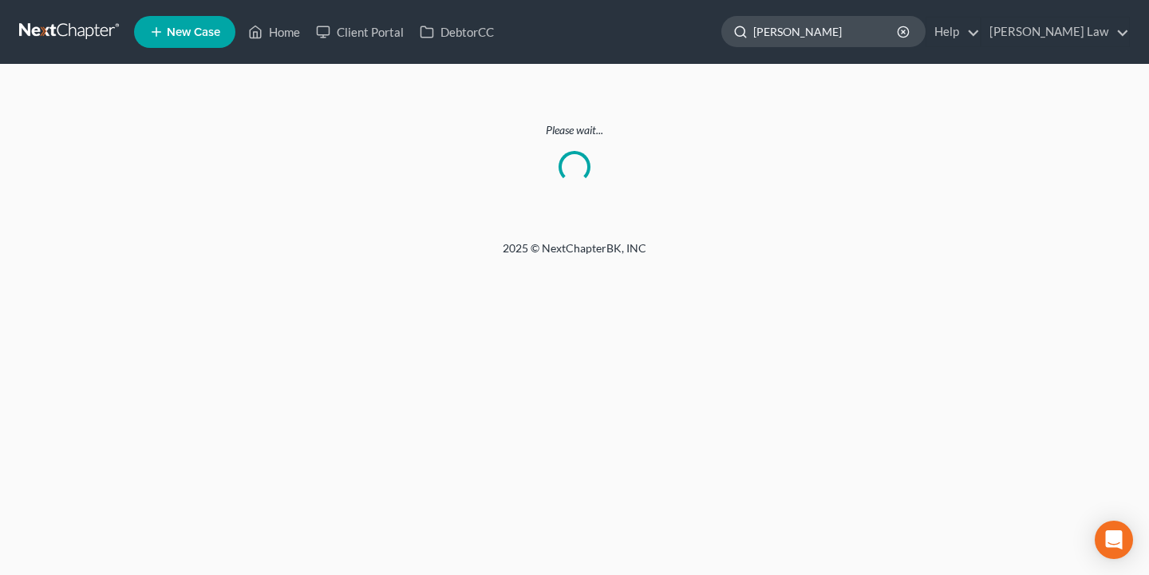
click at [895, 29] on input "Casey c" at bounding box center [826, 32] width 146 height 30
type input "Casey curr"
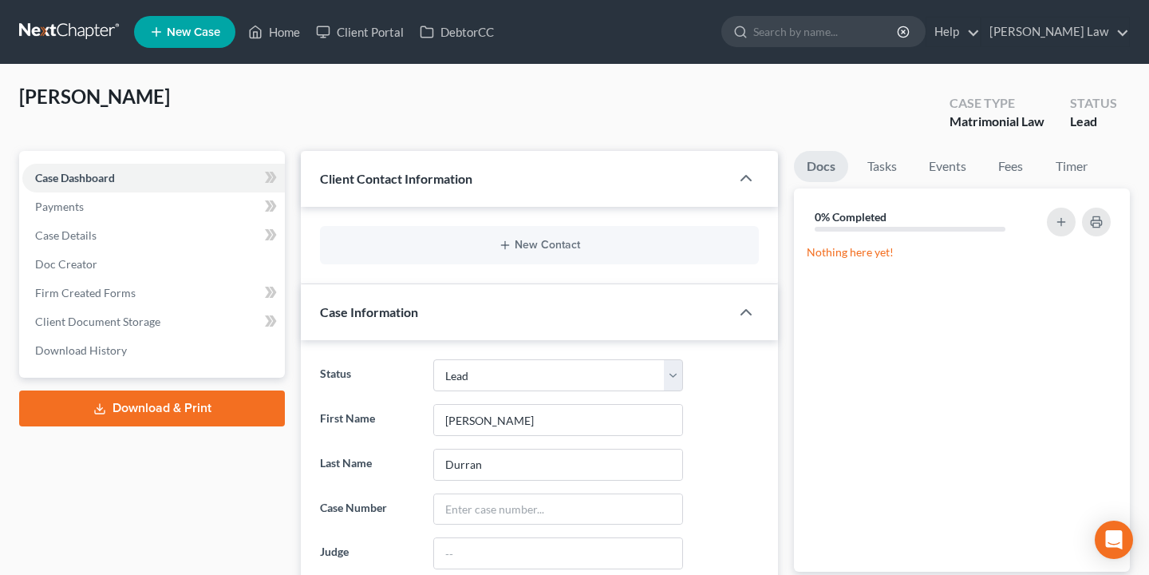
select select "10"
select select "0"
click at [899, 27] on input "search" at bounding box center [826, 32] width 146 height 30
type input "casey c"
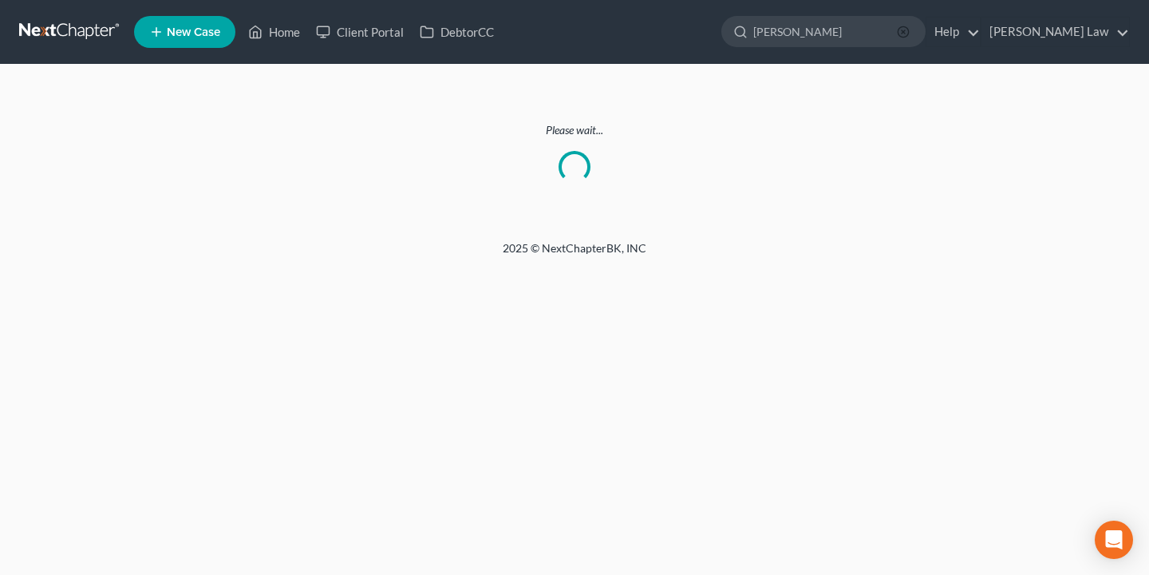
click at [908, 27] on circle "button" at bounding box center [903, 31] width 10 height 10
click at [899, 42] on input "search" at bounding box center [826, 32] width 146 height 30
type input "archie"
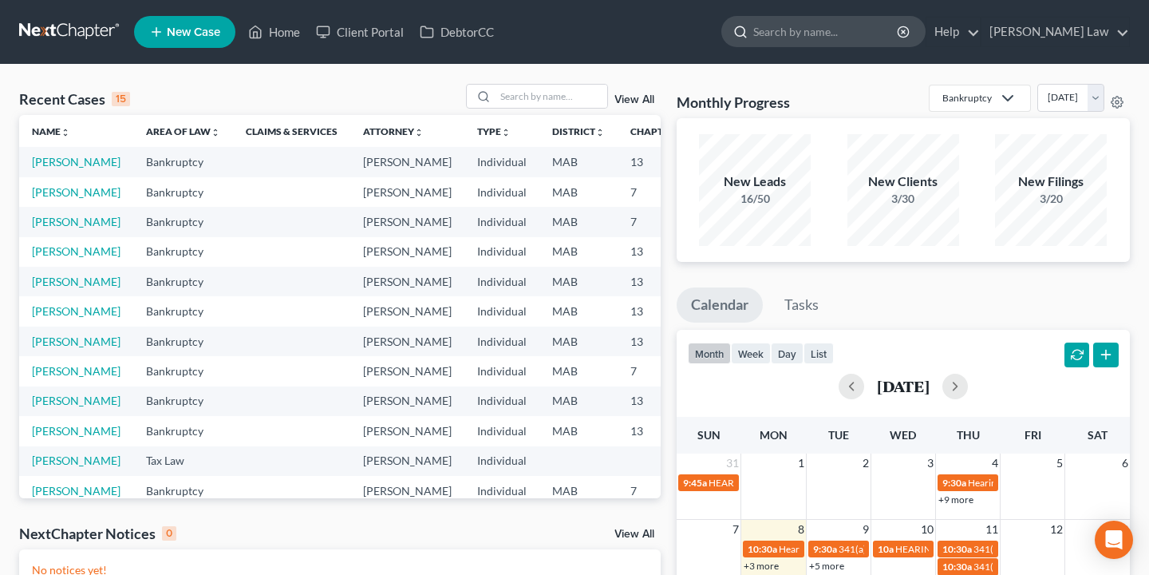
click at [873, 37] on input "search" at bounding box center [826, 32] width 146 height 30
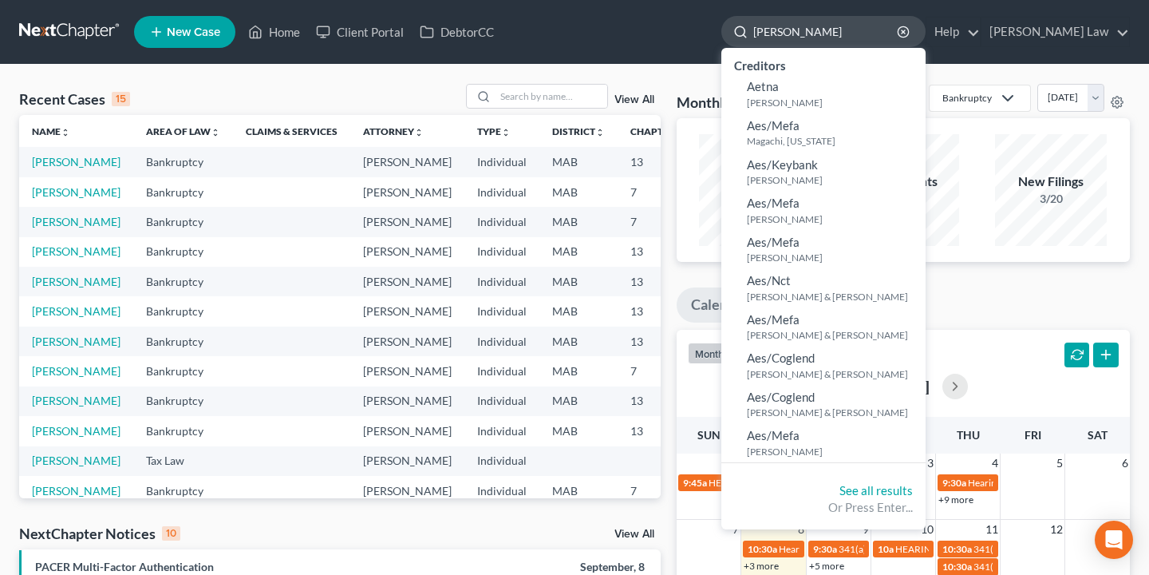
type input "[PERSON_NAME]"
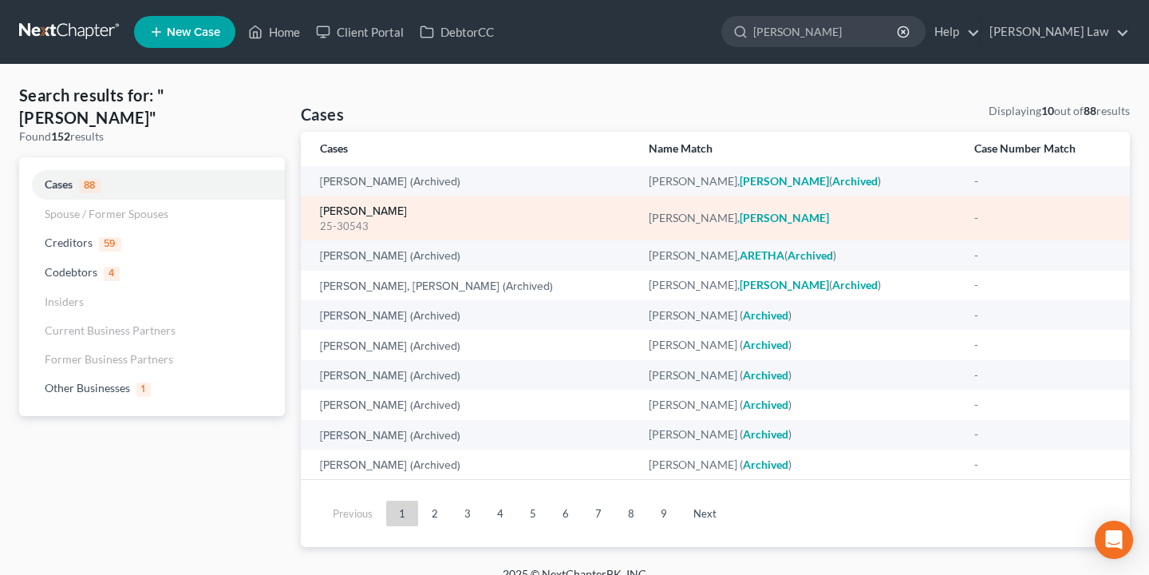
click at [366, 211] on link "[PERSON_NAME]" at bounding box center [363, 211] width 87 height 11
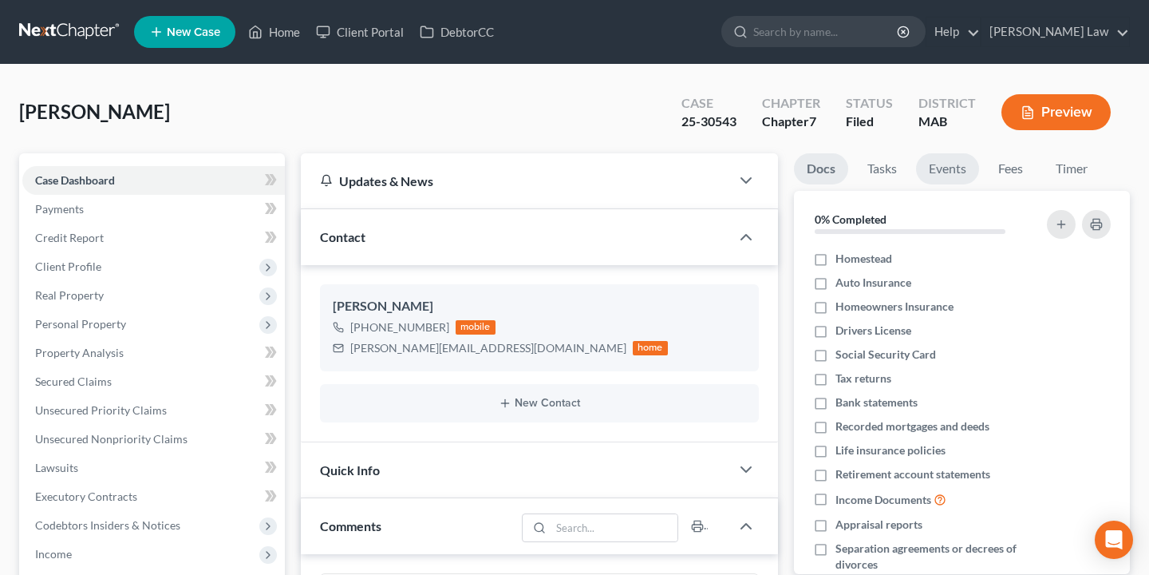
scroll to position [140, 0]
type input "[PERSON_NAME]"
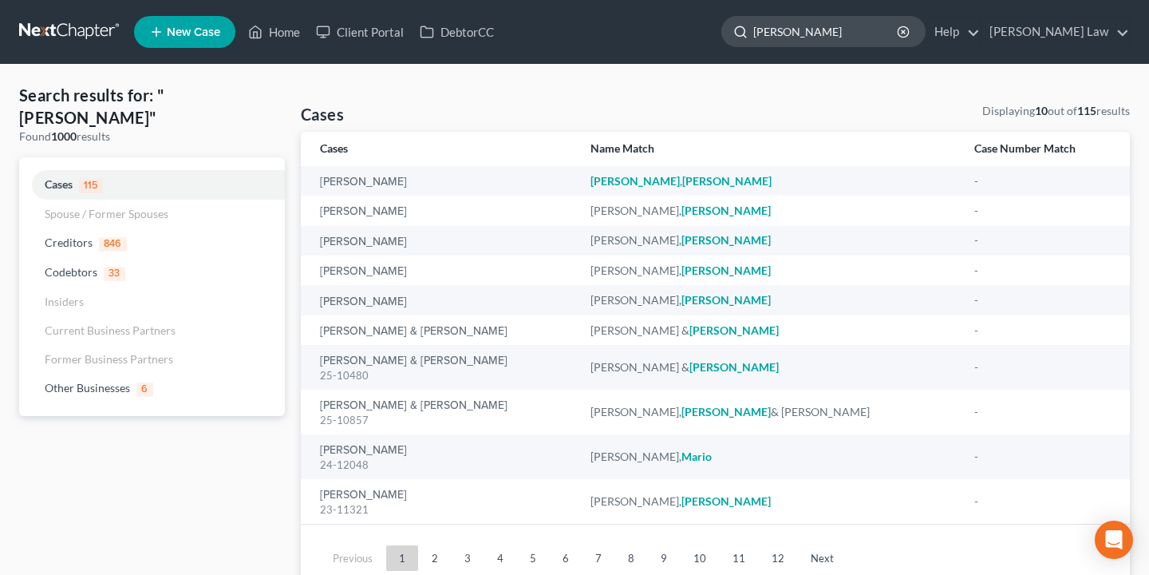
click at [899, 36] on input "[PERSON_NAME]" at bounding box center [826, 32] width 146 height 30
type input "[PERSON_NAME]"
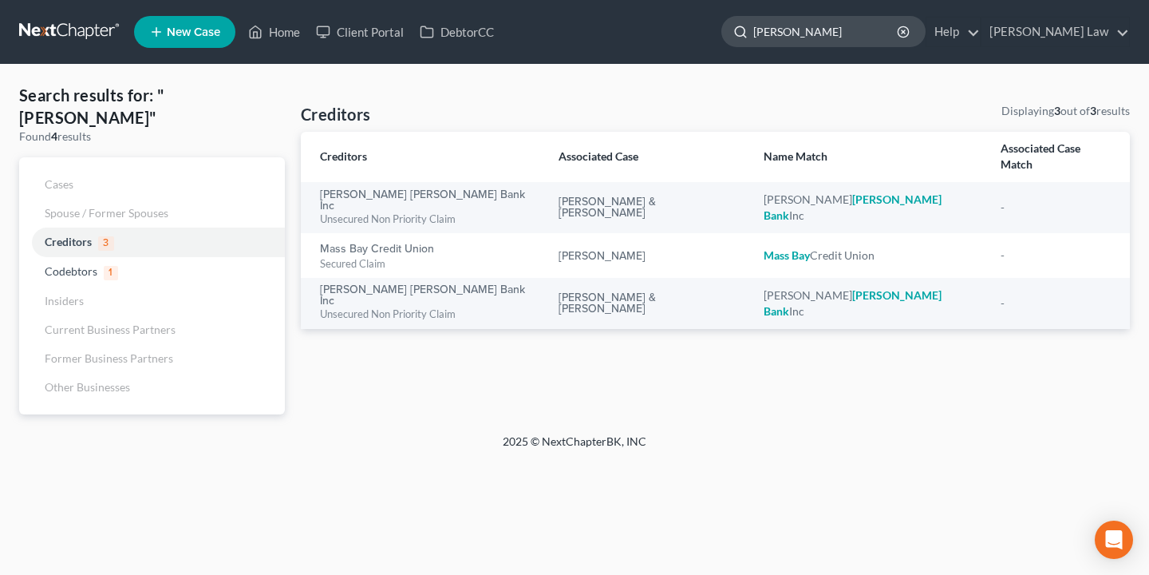
click at [899, 22] on input "[PERSON_NAME]" at bounding box center [826, 32] width 146 height 30
click at [910, 26] on icon "button" at bounding box center [903, 32] width 13 height 13
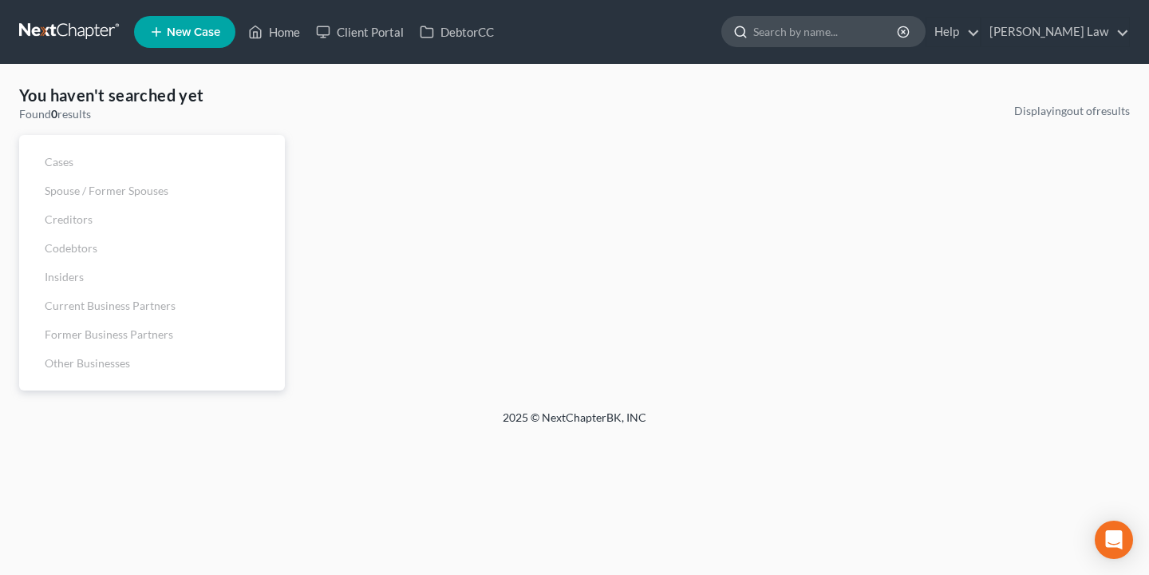
click at [899, 25] on input "search" at bounding box center [826, 32] width 146 height 30
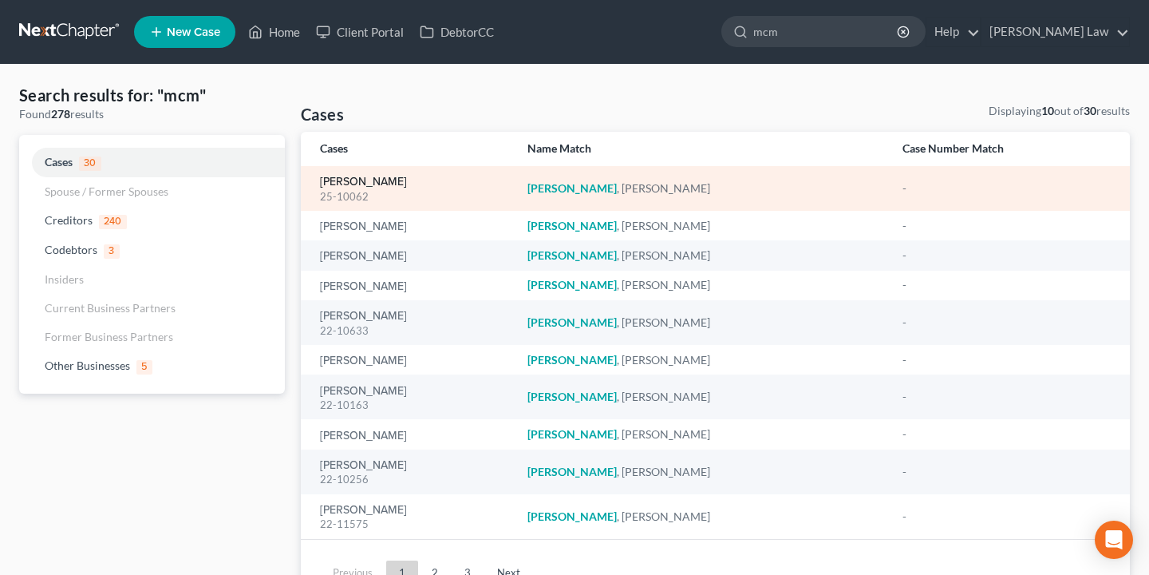
type input "mcm"
click at [381, 180] on link "[PERSON_NAME]" at bounding box center [363, 181] width 87 height 11
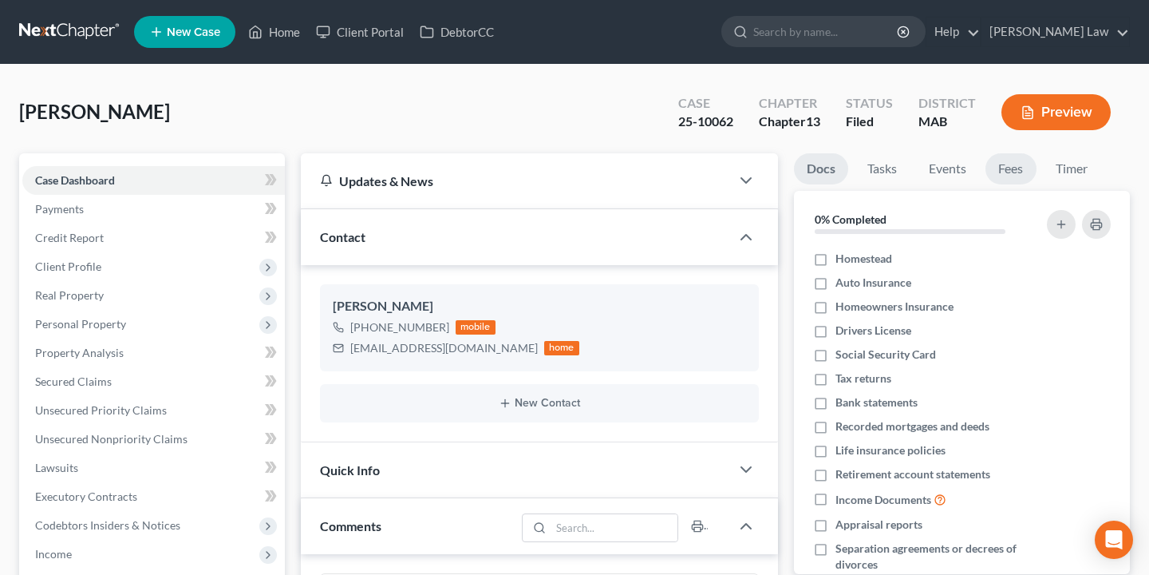
scroll to position [153, 0]
click at [1012, 180] on link "Fees" at bounding box center [1011, 168] width 51 height 31
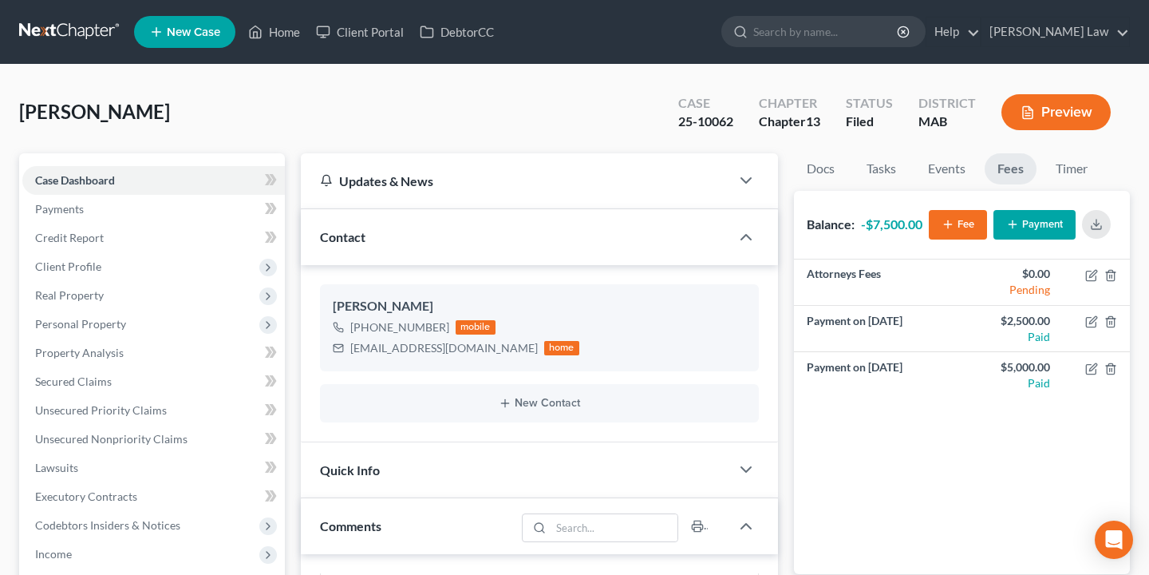
click at [918, 47] on form at bounding box center [823, 32] width 204 height 32
click at [899, 30] on input "search" at bounding box center [826, 32] width 146 height 30
type input "laz"
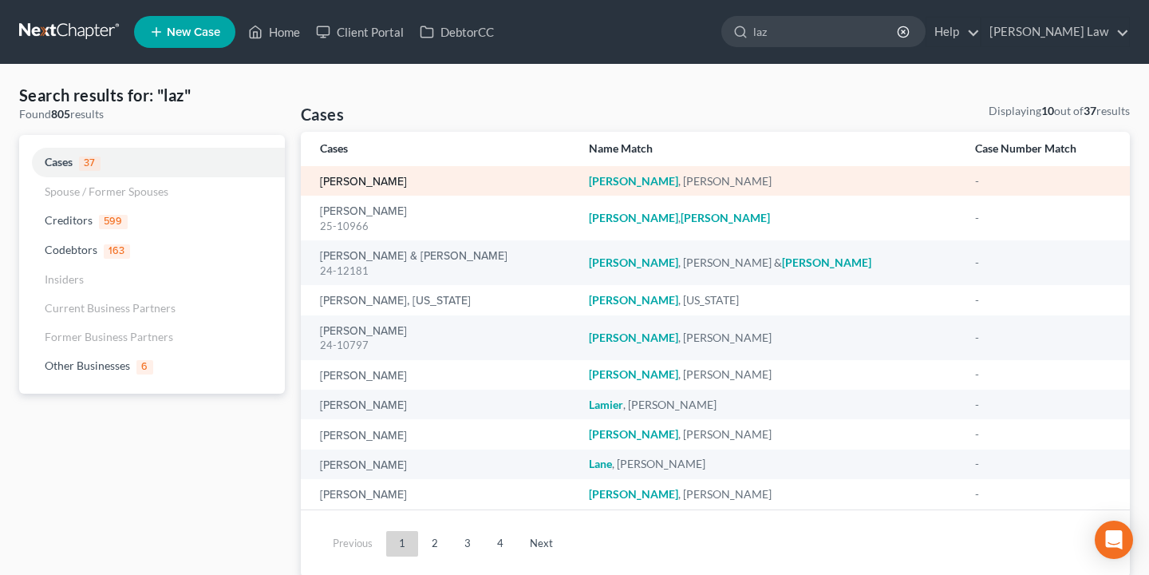
click at [379, 180] on link "[PERSON_NAME]" at bounding box center [363, 181] width 87 height 11
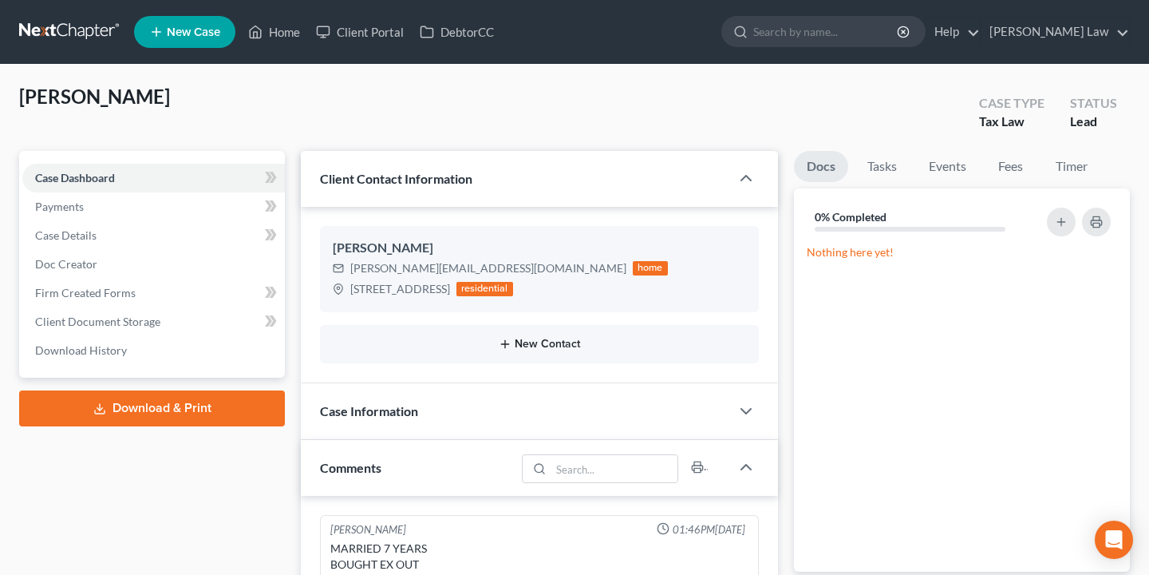
scroll to position [268, 0]
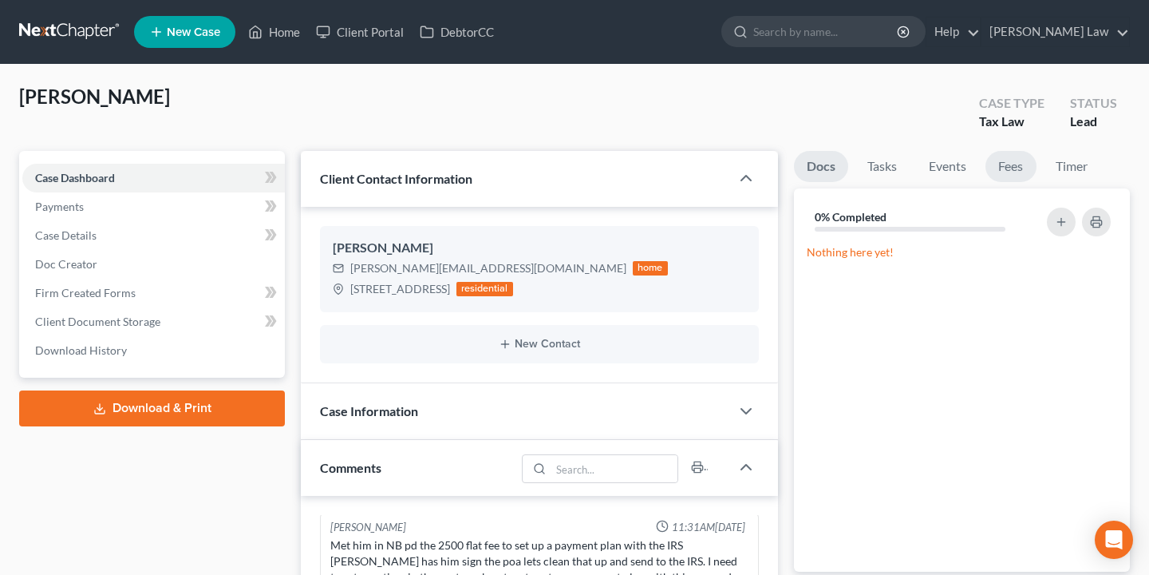
click at [1009, 158] on link "Fees" at bounding box center [1011, 166] width 51 height 31
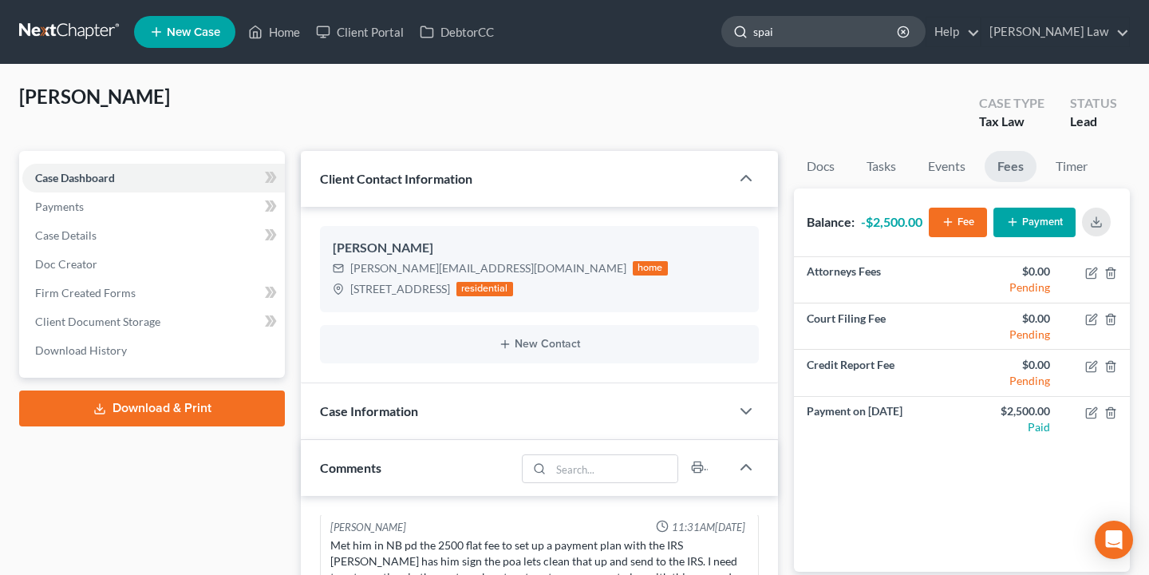
type input "[GEOGRAPHIC_DATA]"
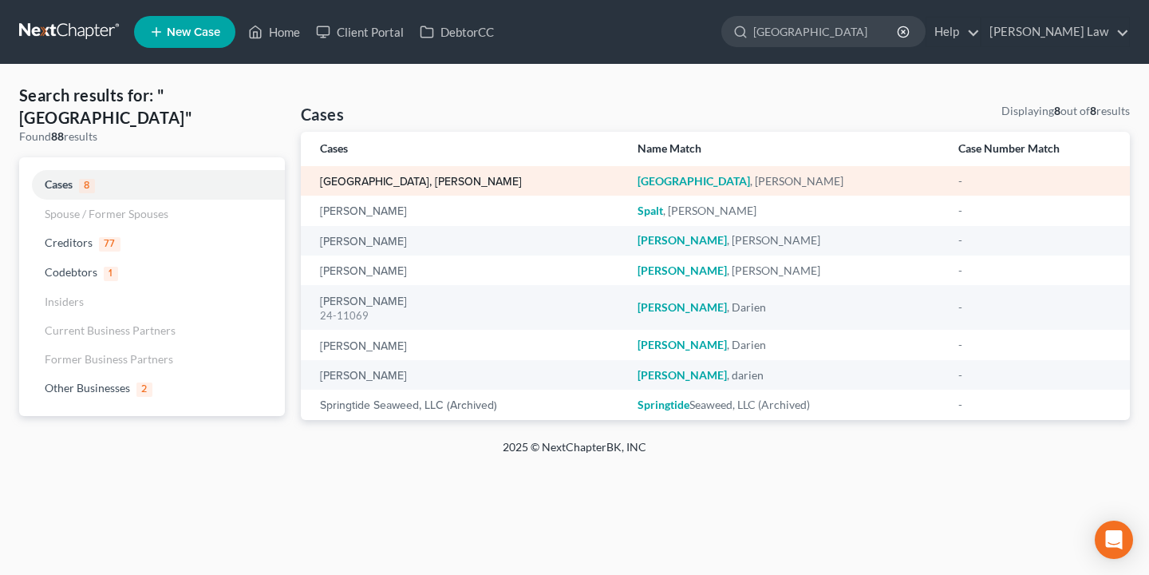
click at [349, 186] on link "[GEOGRAPHIC_DATA], [PERSON_NAME]" at bounding box center [421, 181] width 202 height 11
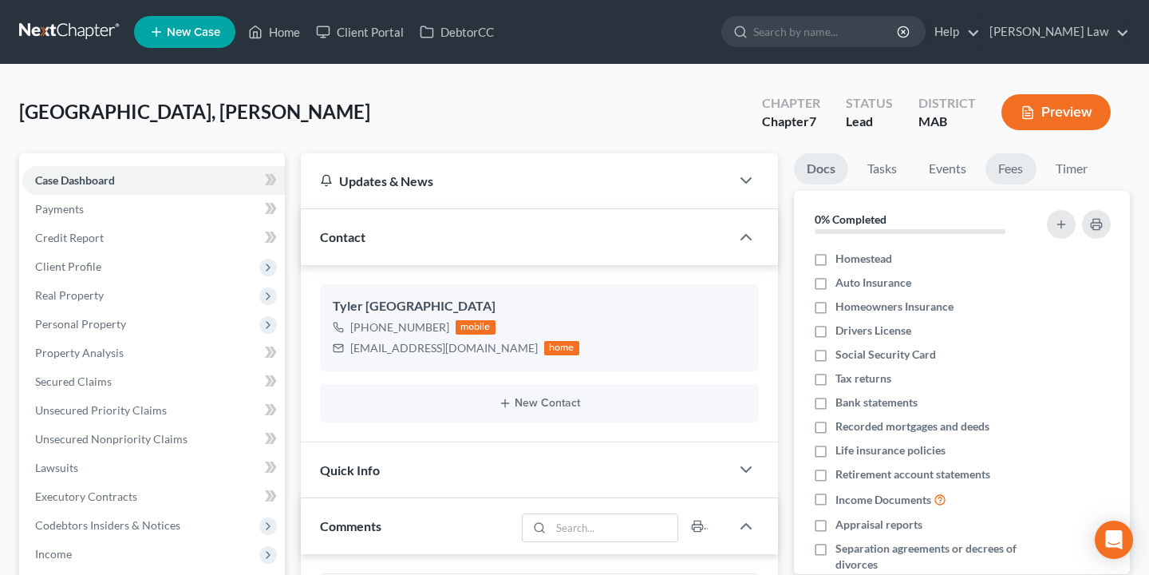
scroll to position [51, 0]
